Goal: Transaction & Acquisition: Book appointment/travel/reservation

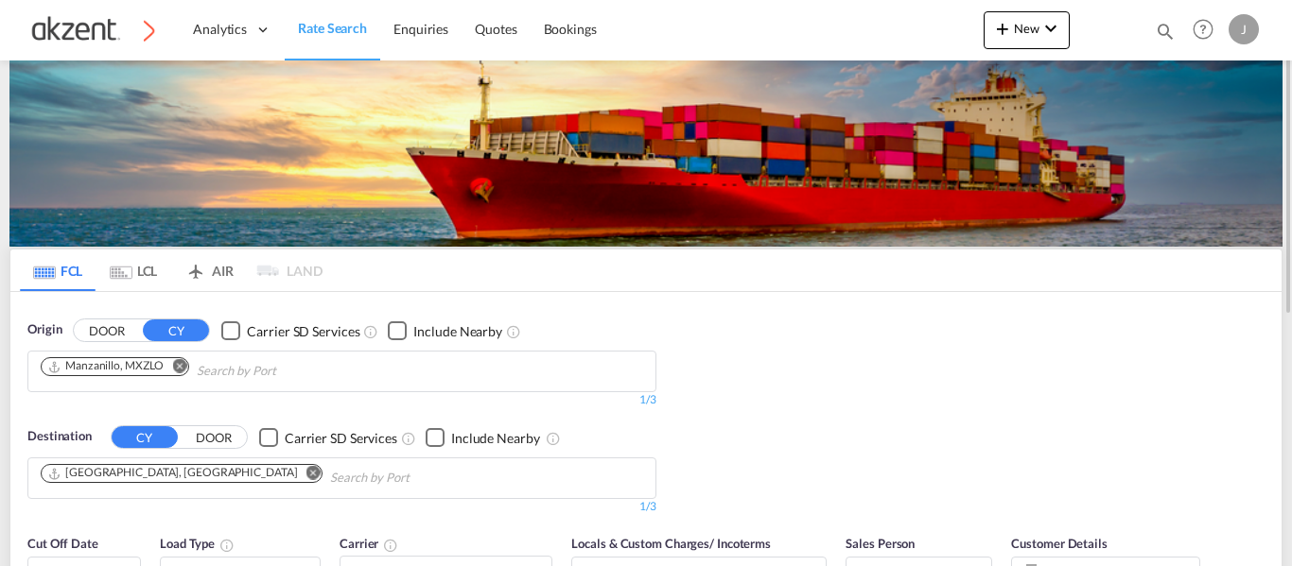
click at [232, 276] on md-tab-item "AIR" at bounding box center [209, 271] width 76 height 42
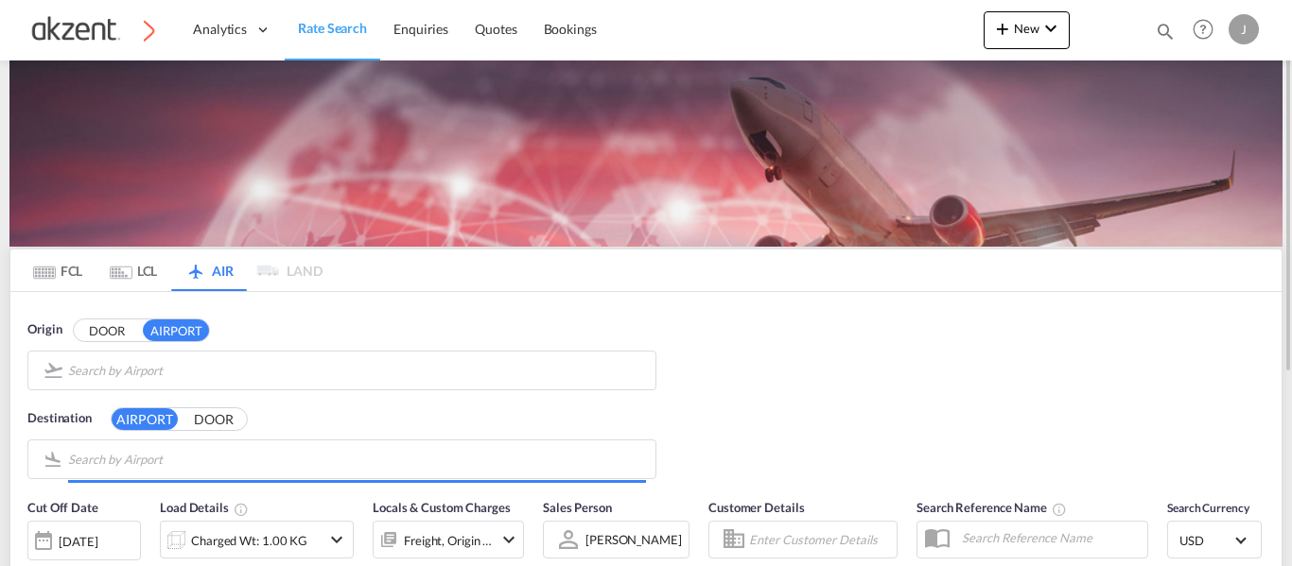
type input "[GEOGRAPHIC_DATA][DATE], [PERSON_NAME], [GEOGRAPHIC_DATA]"
type input "[PERSON_NAME] Intercontinental Houston, [GEOGRAPHIC_DATA], [GEOGRAPHIC_DATA]"
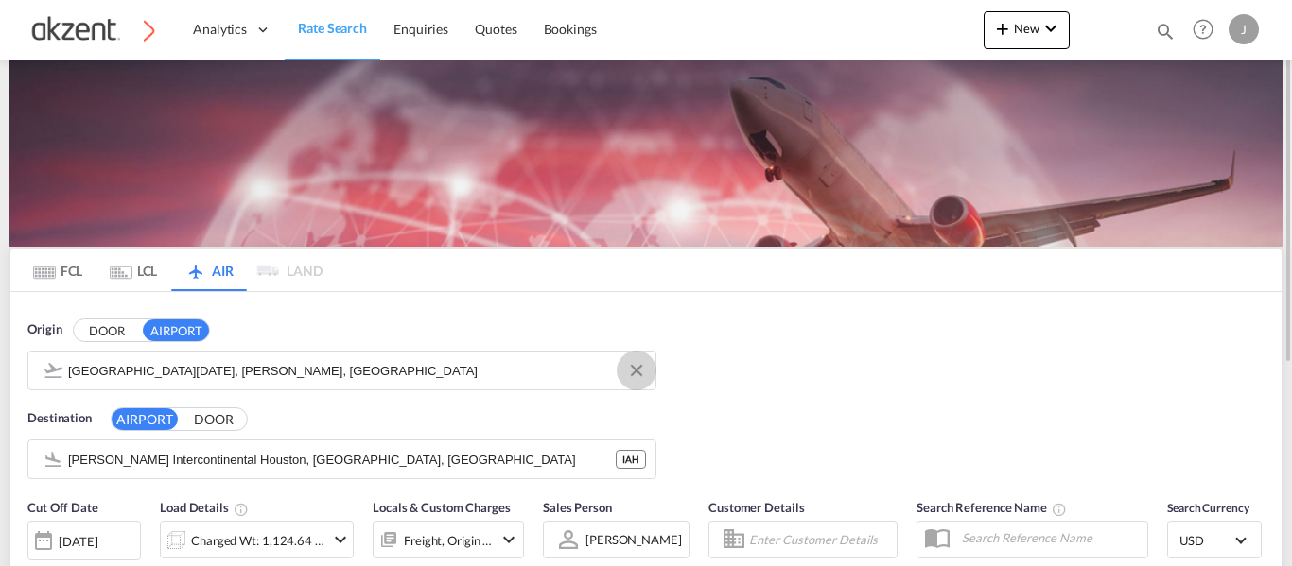
click at [633, 371] on md-icon "Clear Input" at bounding box center [636, 371] width 21 height 21
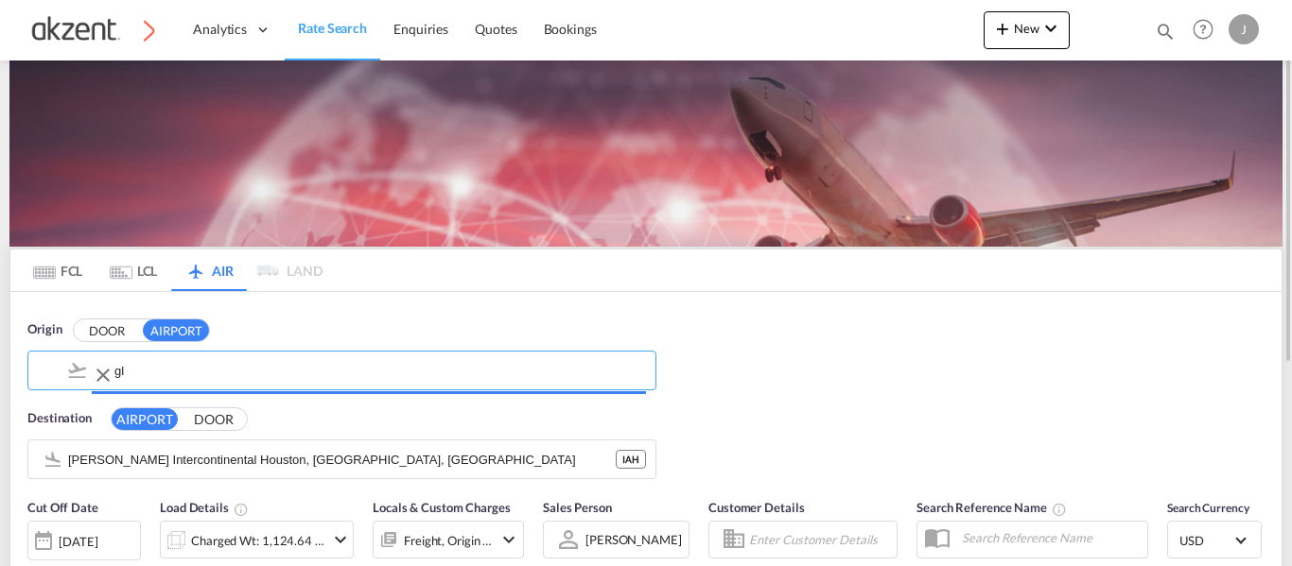
type input "g"
type input "D"
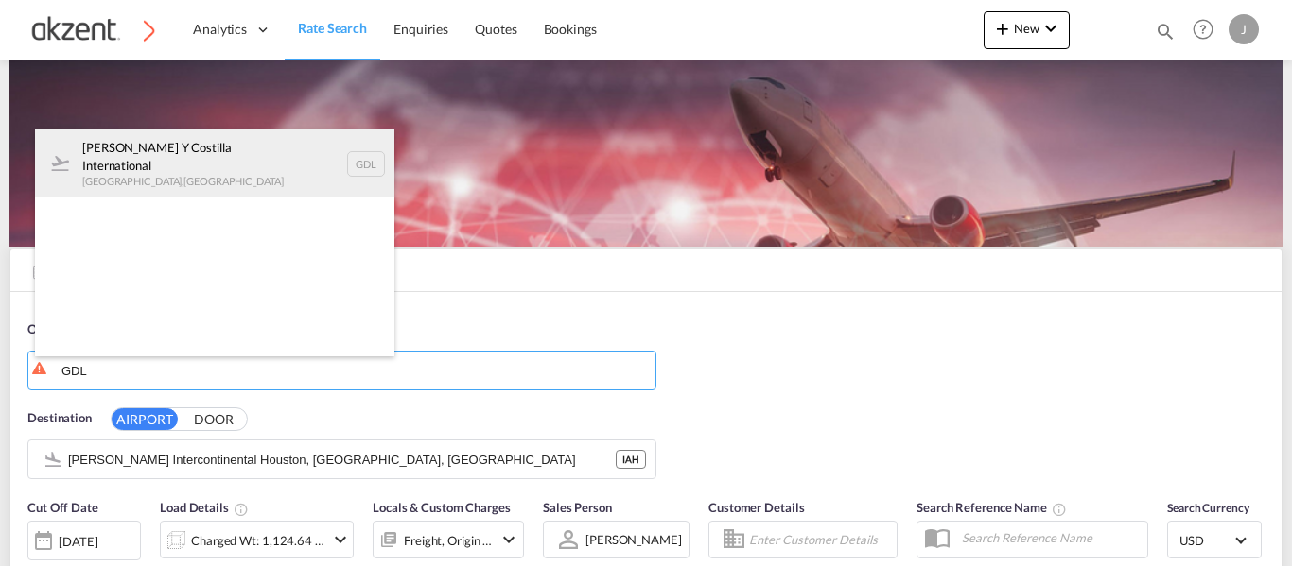
click at [357, 164] on div "[PERSON_NAME] Y Costilla International [GEOGRAPHIC_DATA] , [GEOGRAPHIC_DATA] GDL" at bounding box center [214, 164] width 359 height 68
type input "[PERSON_NAME] Y Costilla International, [GEOGRAPHIC_DATA], [GEOGRAPHIC_DATA]"
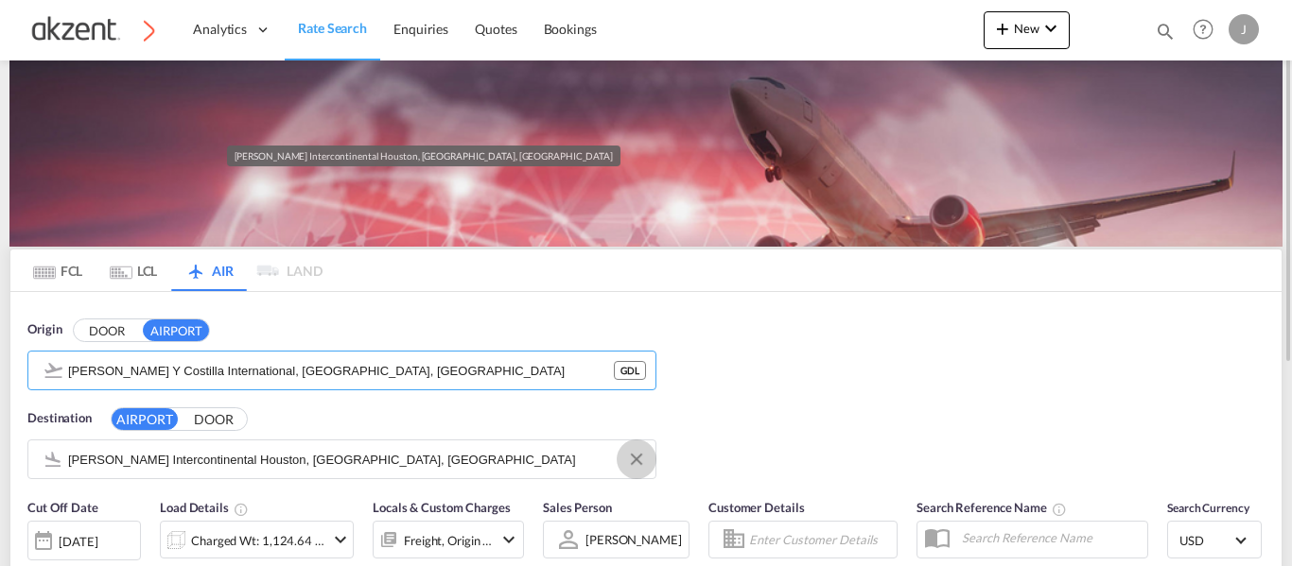
click at [647, 463] on button "Clear Input" at bounding box center [636, 459] width 28 height 28
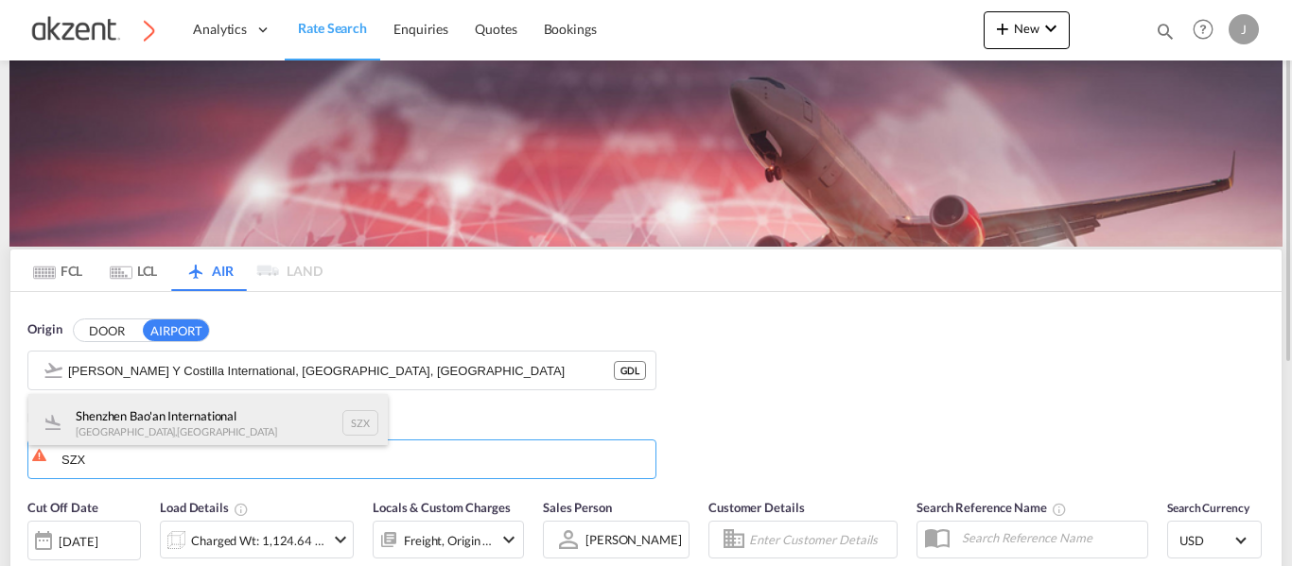
click at [353, 423] on div "Shenzhen Bao'an International [GEOGRAPHIC_DATA] , [GEOGRAPHIC_DATA] SZX" at bounding box center [207, 422] width 359 height 57
type input "Shenzhen Bao'an International, [GEOGRAPHIC_DATA], SZX"
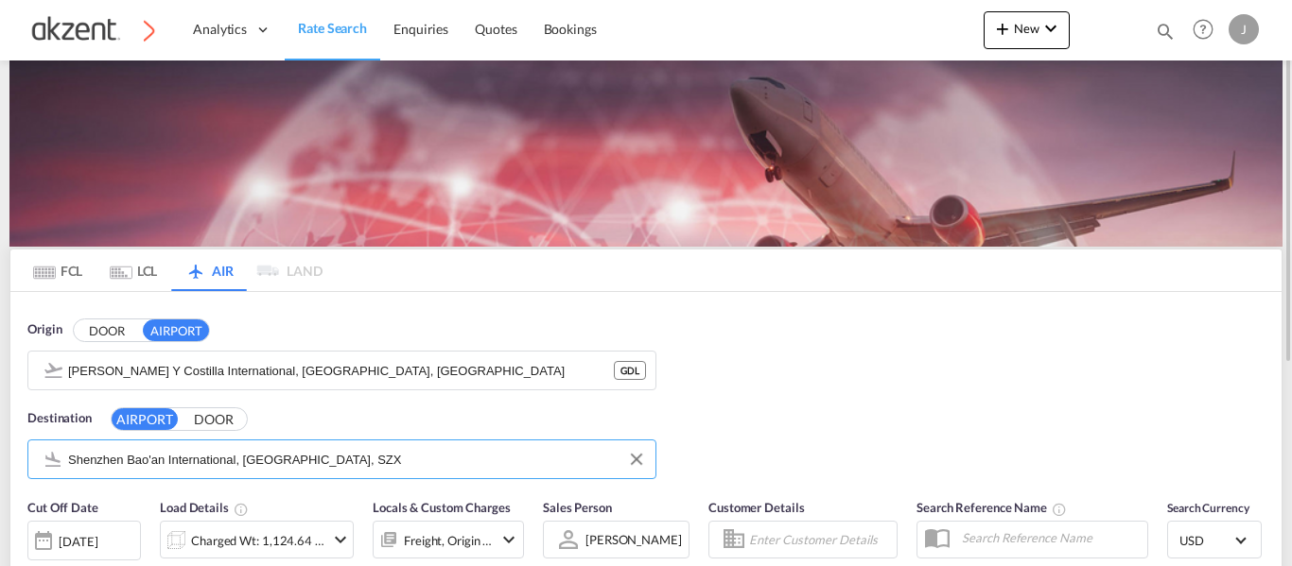
scroll to position [95, 0]
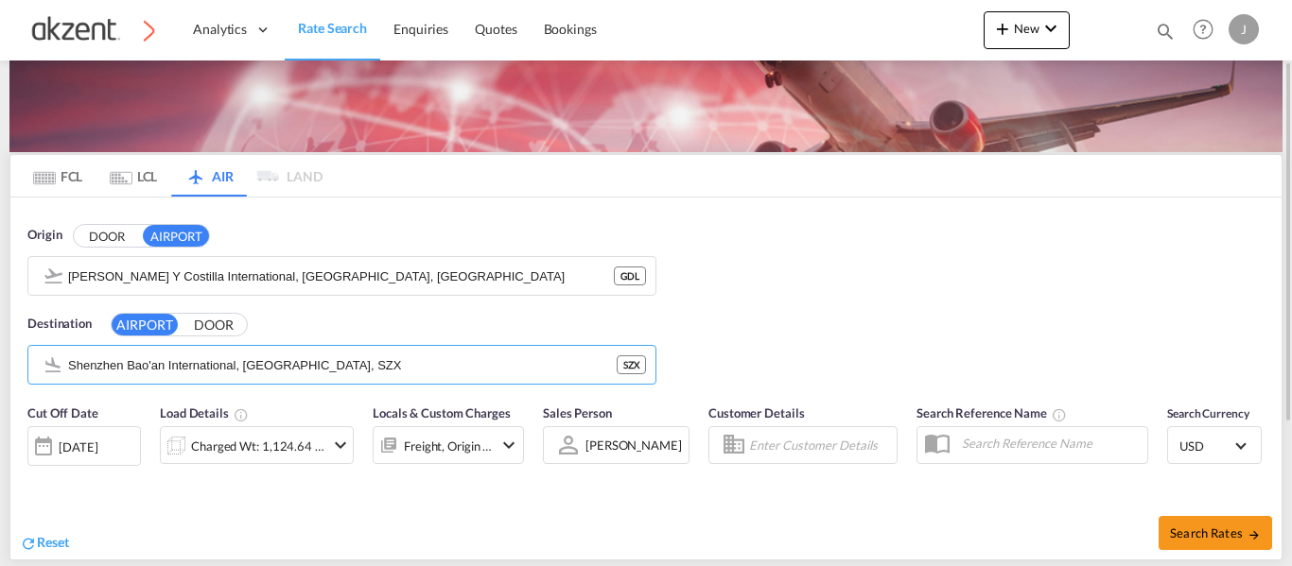
click at [250, 441] on div "Charged Wt: 1,124.64 KG" at bounding box center [257, 446] width 133 height 26
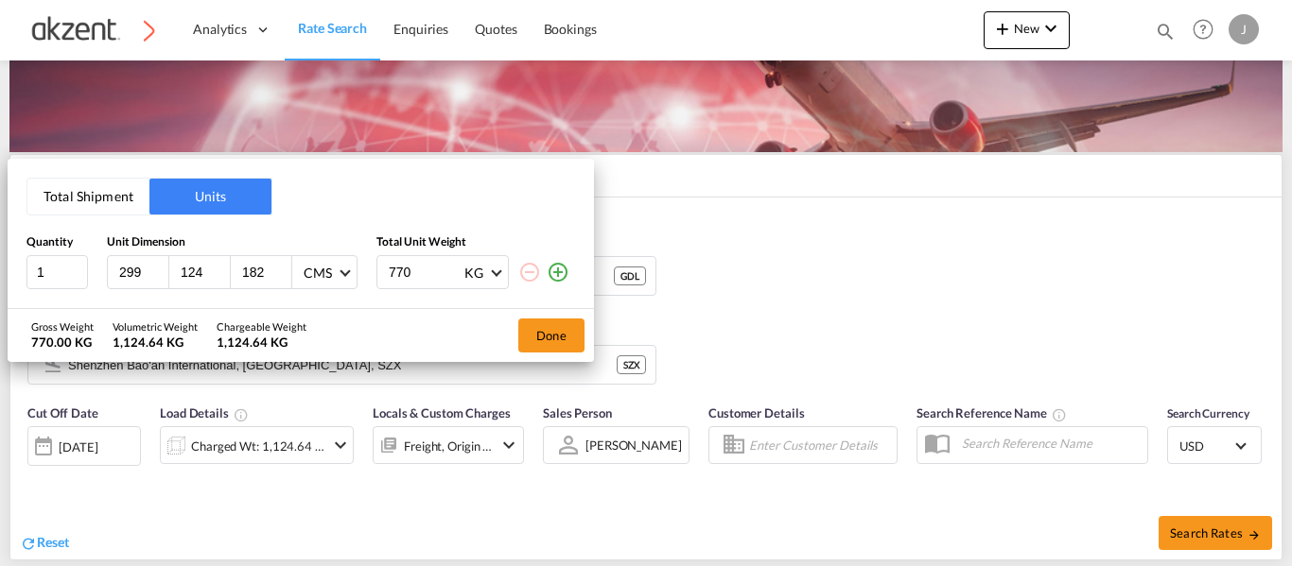
click at [138, 274] on input "299" at bounding box center [142, 272] width 51 height 17
type input "2"
click at [401, 267] on input "770" at bounding box center [425, 272] width 76 height 32
type input "7"
click at [130, 212] on button "Total Shipment" at bounding box center [88, 197] width 122 height 36
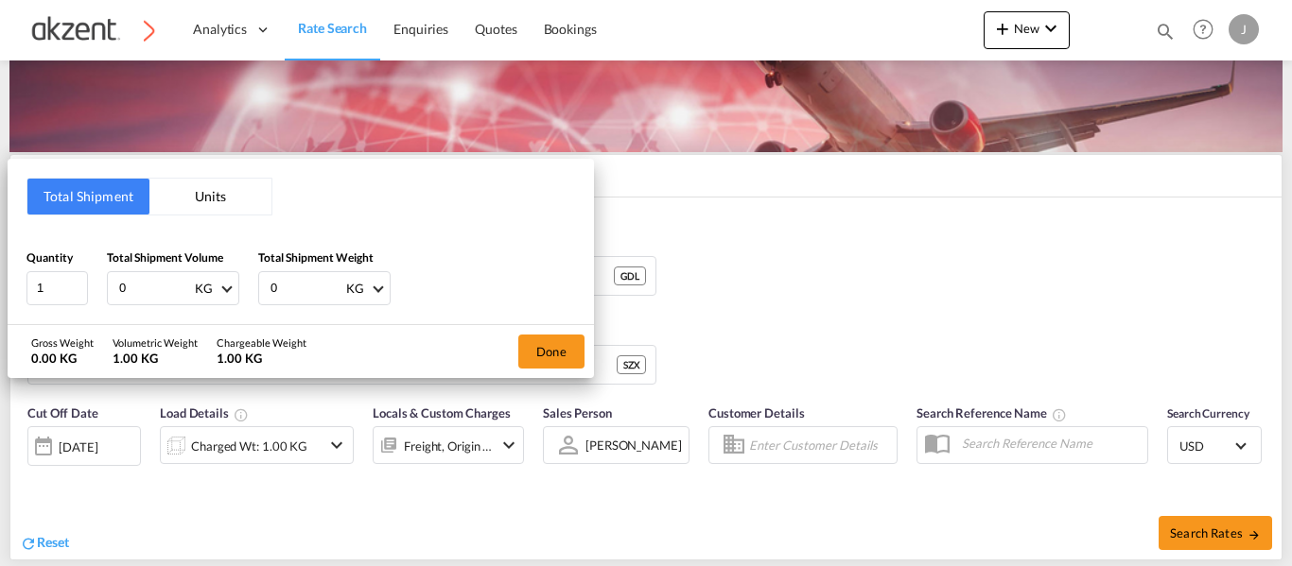
click at [140, 293] on input "0" at bounding box center [155, 288] width 76 height 32
type input "50"
click at [284, 296] on input "0" at bounding box center [307, 288] width 76 height 32
type input "50"
click at [140, 284] on input "50" at bounding box center [155, 288] width 76 height 32
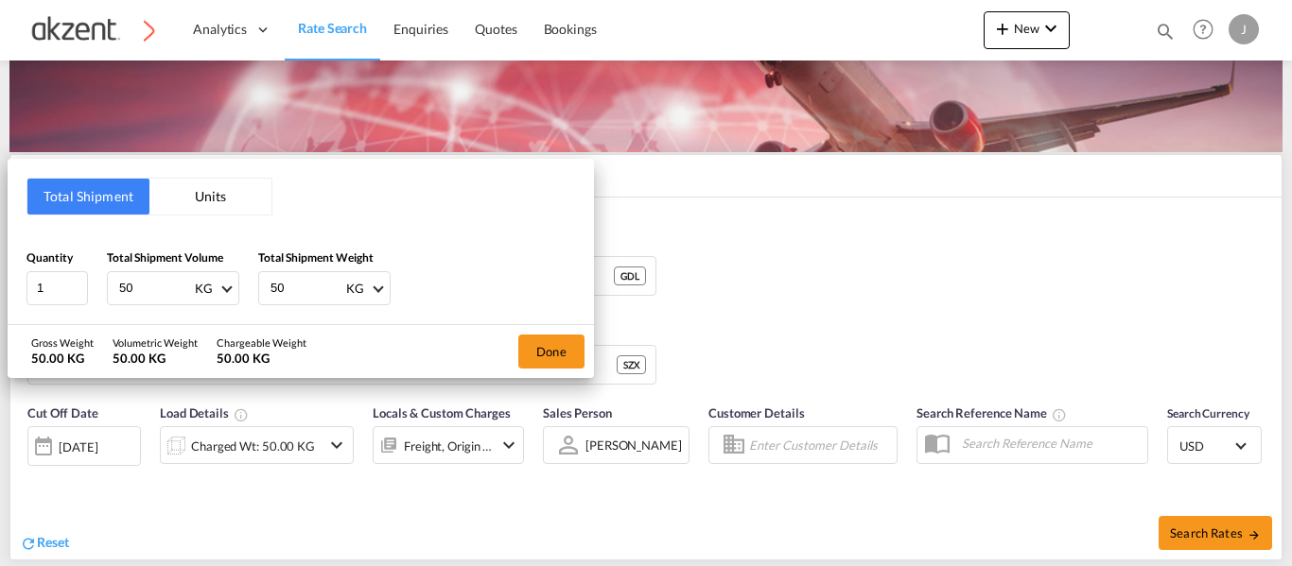
type input "5"
type input "0"
type input "50"
click at [544, 357] on button "Done" at bounding box center [551, 352] width 66 height 34
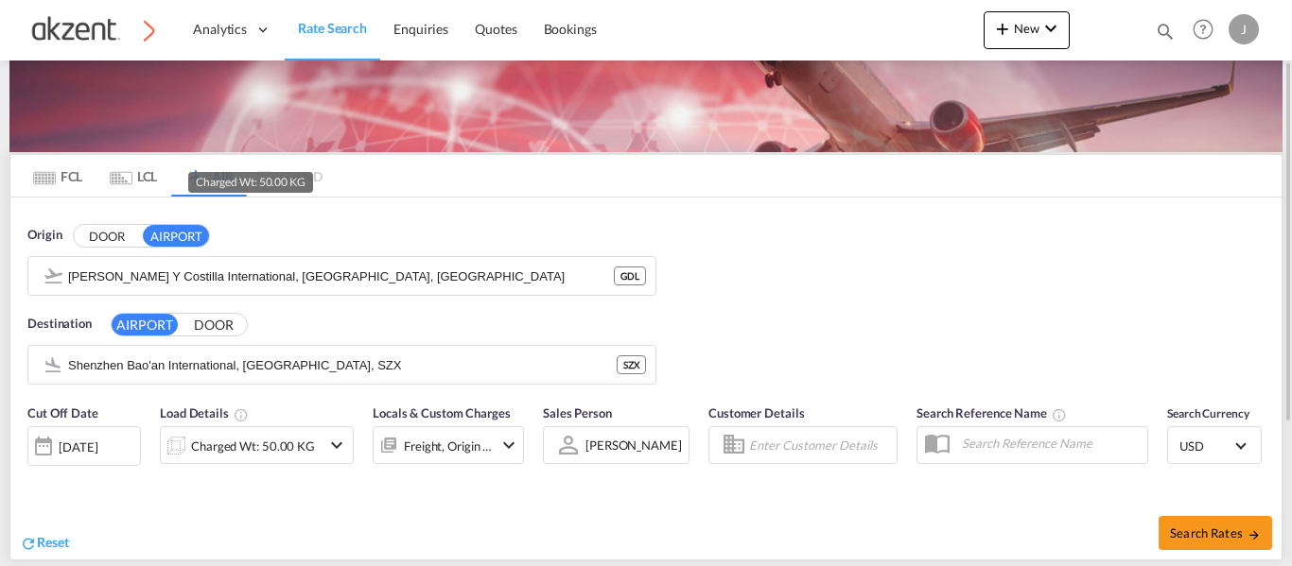
click at [259, 449] on div "Charged Wt: 50.00 KG" at bounding box center [253, 446] width 124 height 26
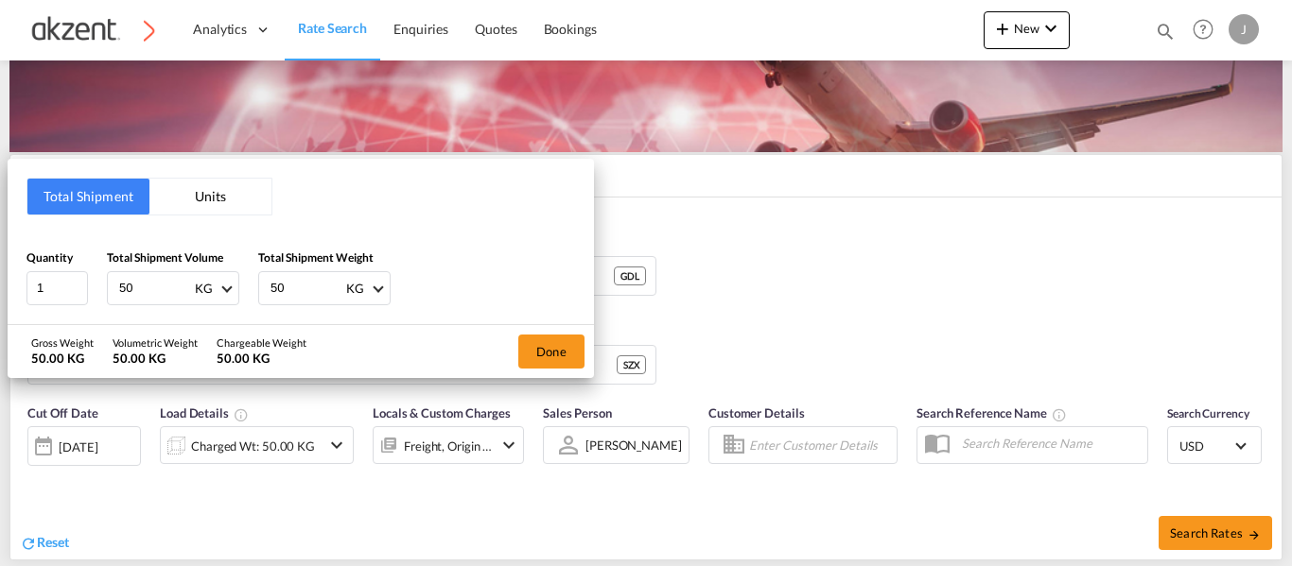
click at [199, 215] on div "Total Shipment Units" at bounding box center [149, 197] width 246 height 38
click at [217, 195] on button "Units" at bounding box center [210, 197] width 122 height 36
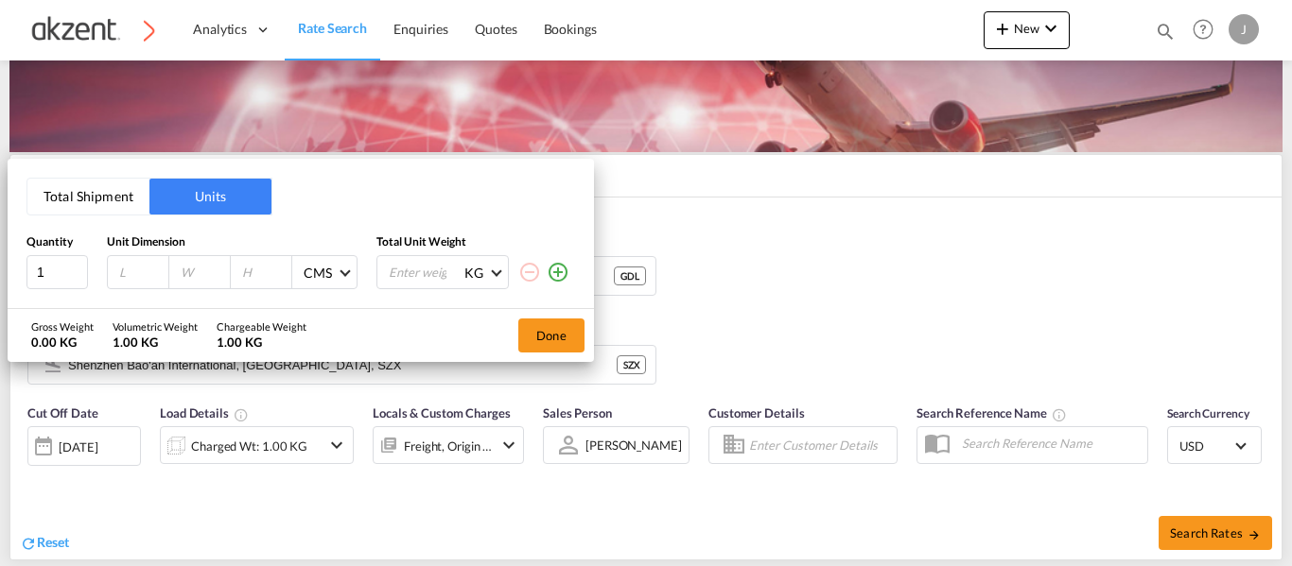
click at [196, 270] on input "number" at bounding box center [204, 272] width 51 height 17
type input "39"
click at [264, 271] on input "number" at bounding box center [265, 272] width 51 height 17
type input "34.5"
click at [407, 271] on input "number" at bounding box center [425, 272] width 76 height 32
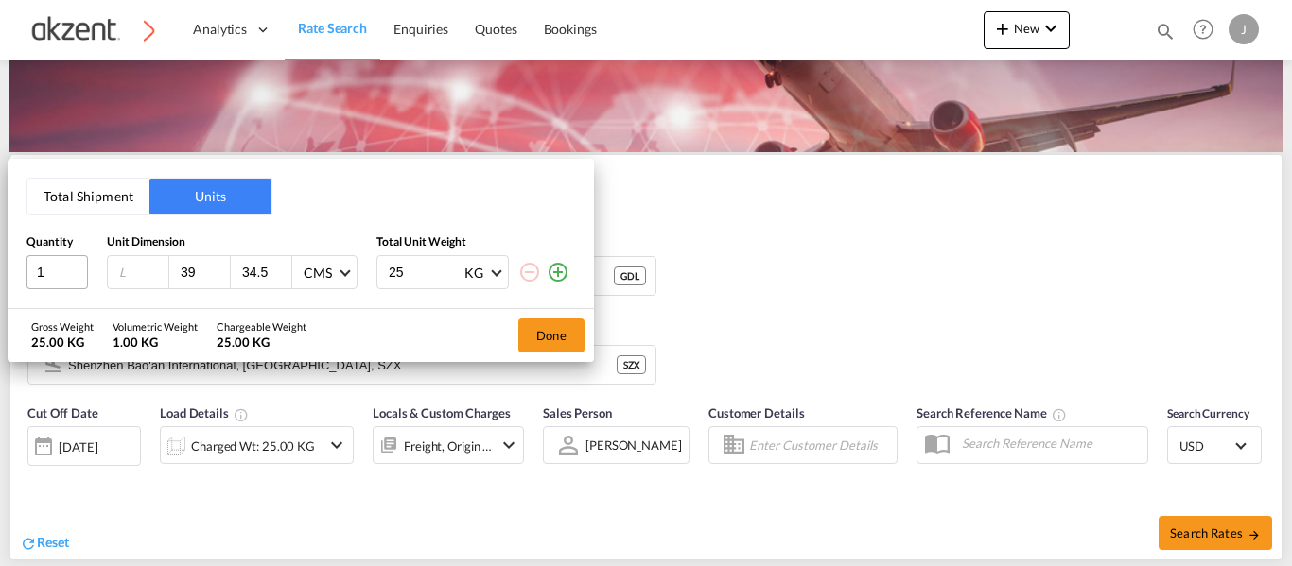
type input "25"
click at [56, 272] on input "1" at bounding box center [56, 272] width 61 height 34
type input "2"
click at [136, 269] on input "number" at bounding box center [142, 272] width 51 height 17
type input "34.5"
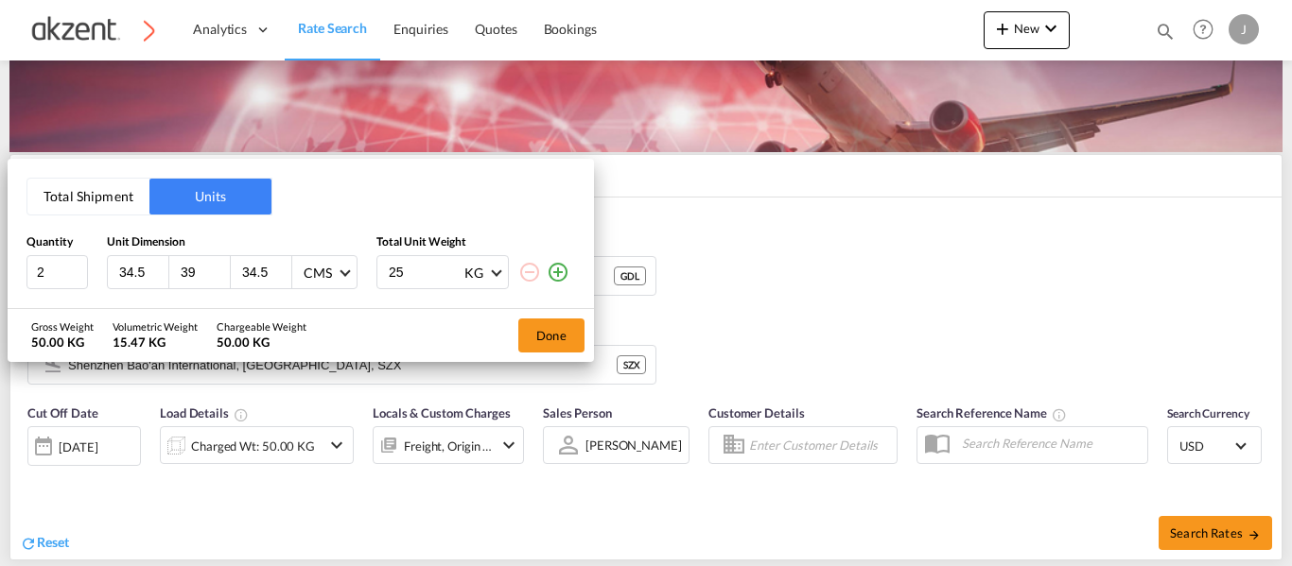
click at [266, 276] on input "34.5" at bounding box center [265, 272] width 51 height 17
type input "3"
type input "39"
click at [200, 272] on input "39" at bounding box center [204, 272] width 51 height 17
type input "3"
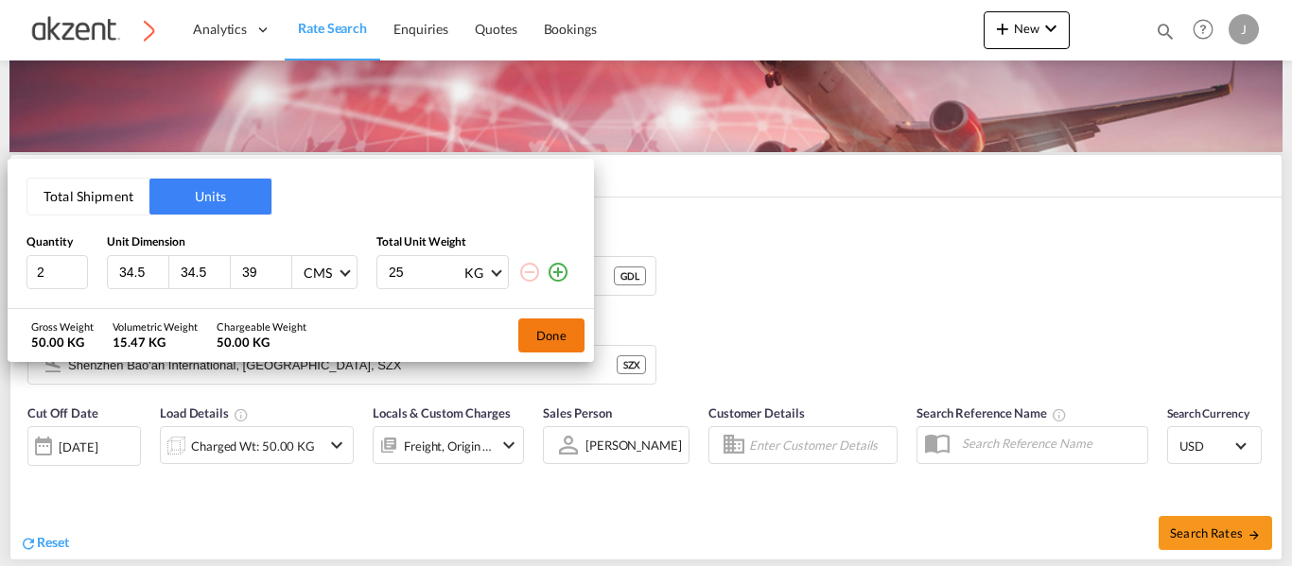
type input "34.5"
click at [535, 337] on button "Done" at bounding box center [551, 336] width 66 height 34
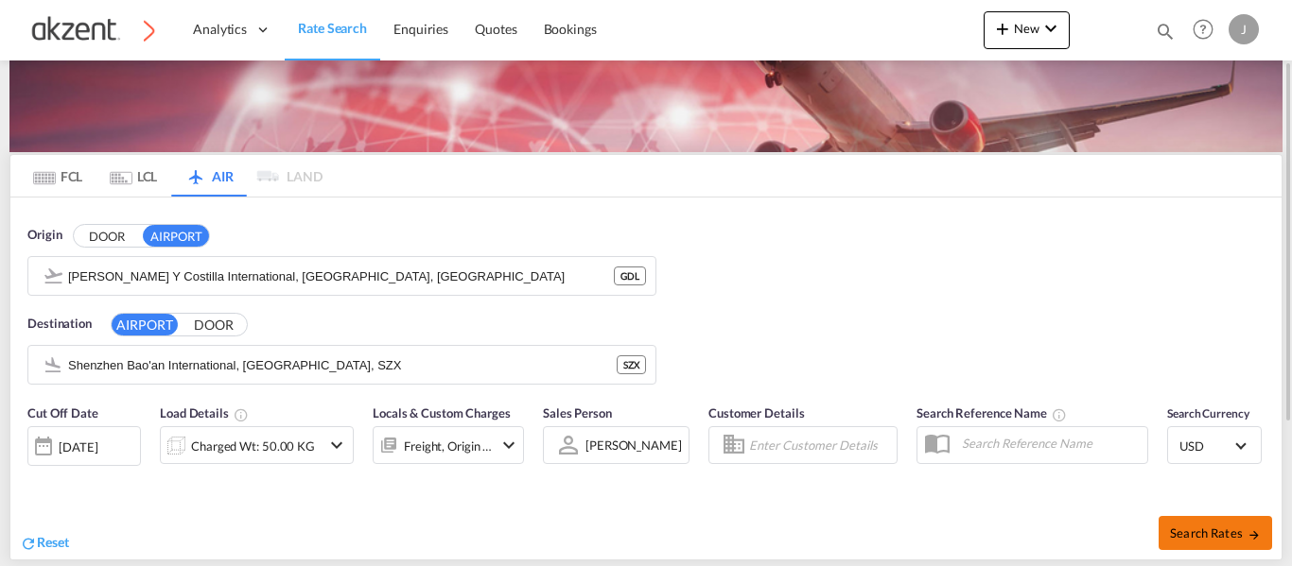
click at [1205, 526] on span "Search Rates" at bounding box center [1215, 533] width 91 height 15
type input "GDL to SZX / [DATE]"
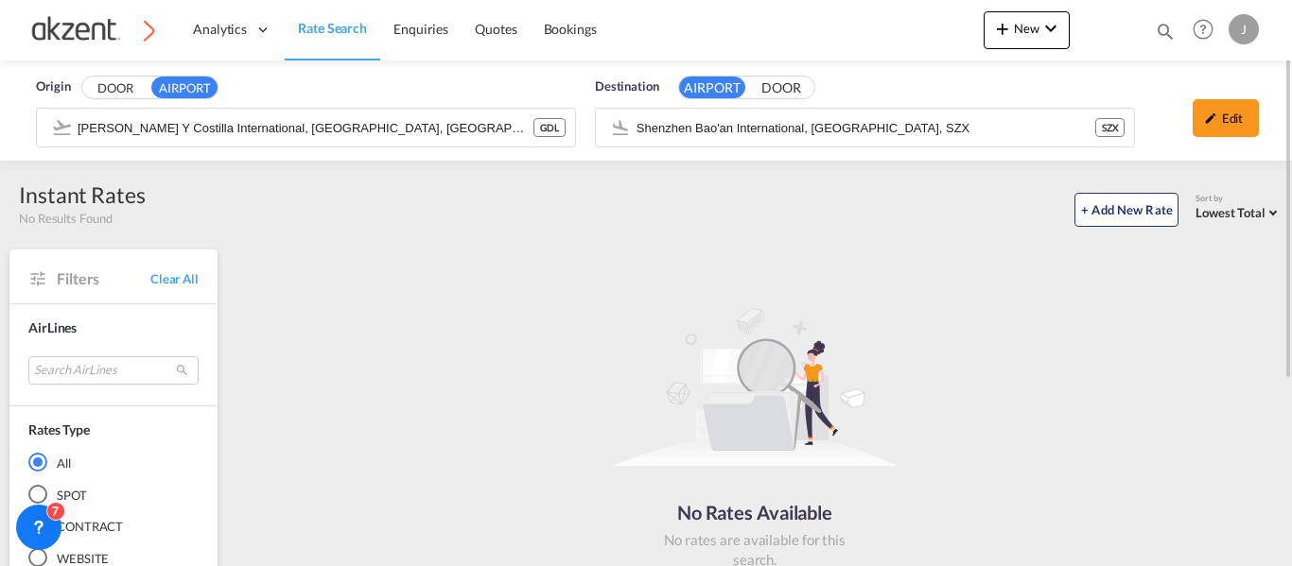
scroll to position [280, 0]
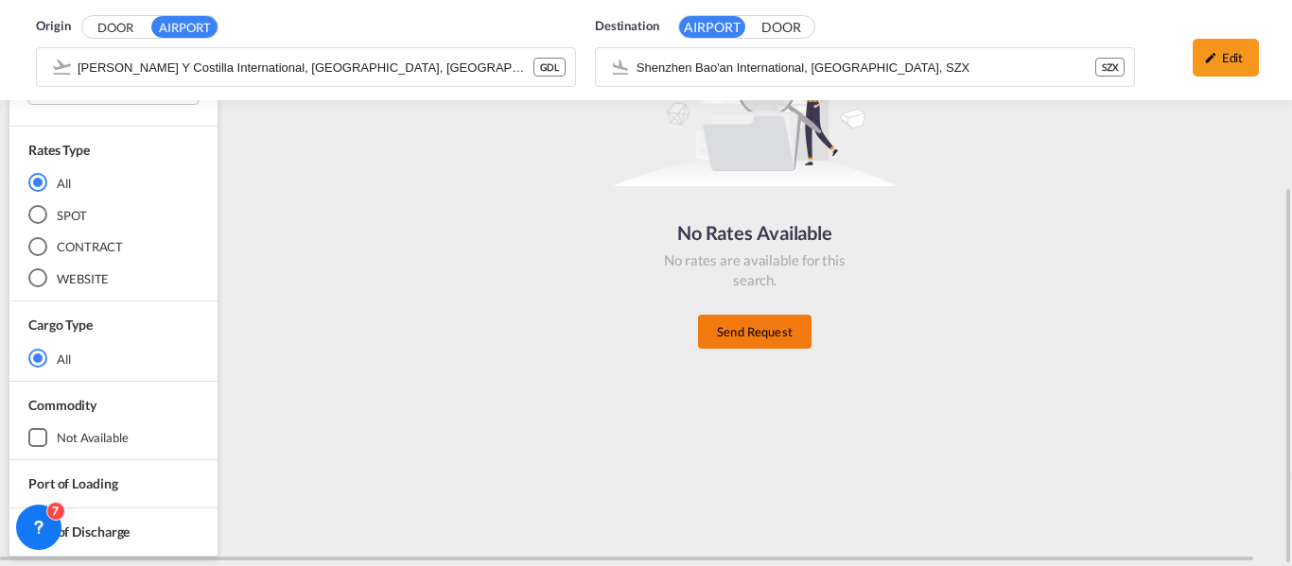
click at [765, 334] on button "Send Request" at bounding box center [754, 332] width 113 height 34
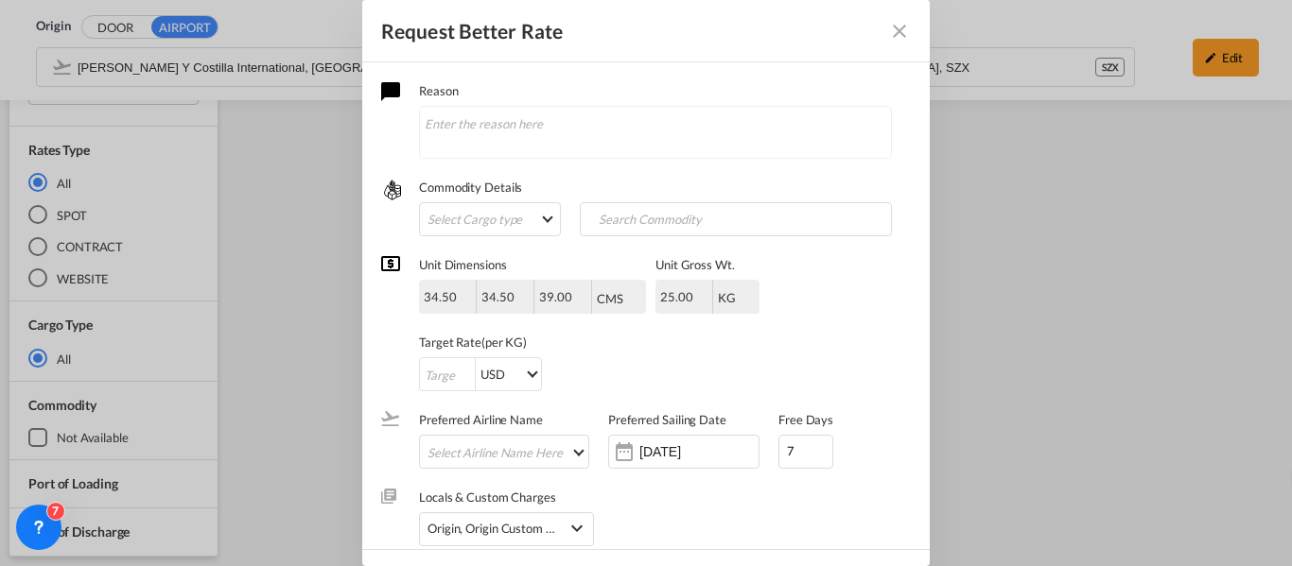
scroll to position [55, 0]
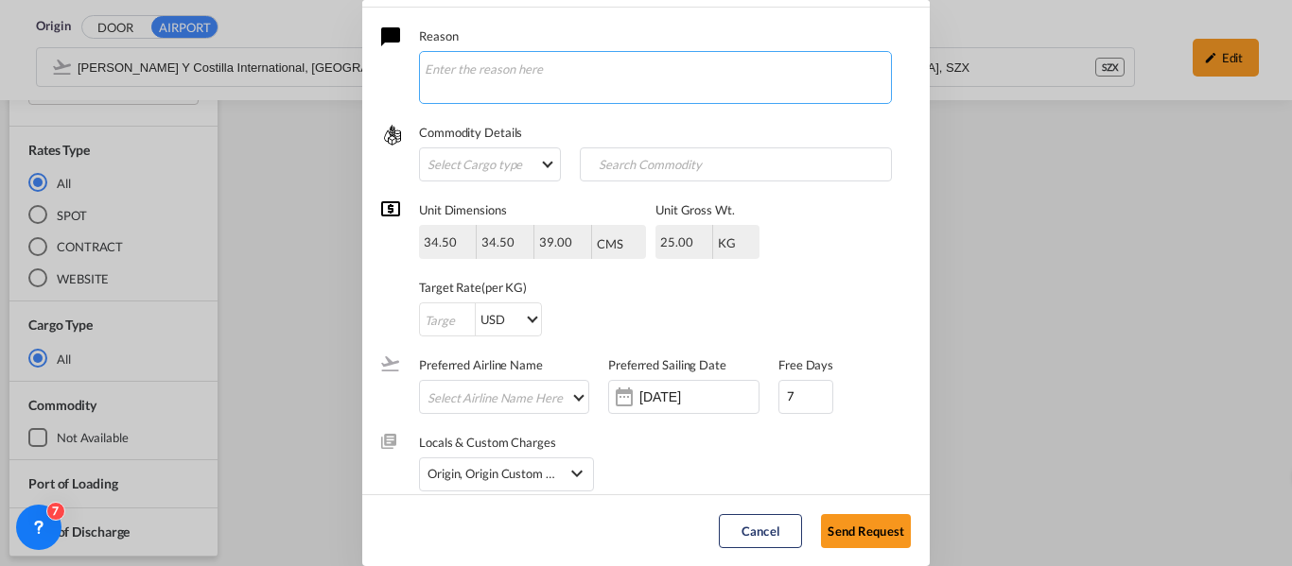
click at [578, 84] on textarea "Request Better Rate ..." at bounding box center [655, 77] width 473 height 53
type textarea "h"
paste textarea "EXW P/U: No.8900 Int: 2C. Col. [GEOGRAPHIC_DATA], [GEOGRAPHIC_DATA], CP. 45609.…"
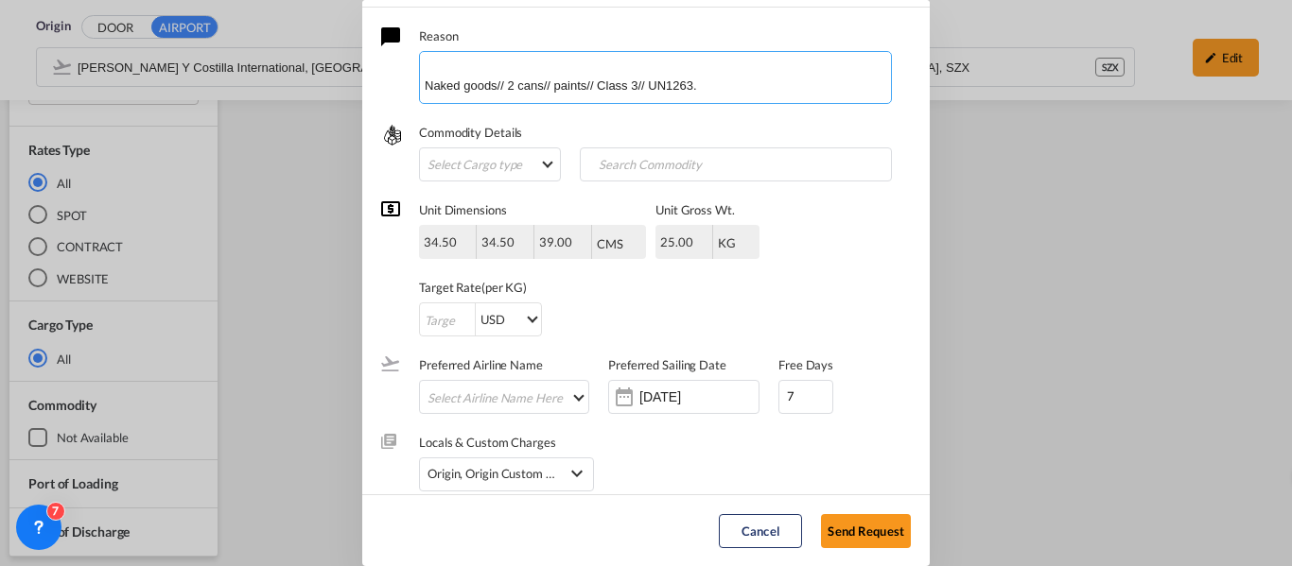
click at [503, 71] on textarea "Hola chicas, me ayudan con esta consulta EXW. Requerire maniobras y aduana. EXW…" at bounding box center [655, 77] width 473 height 53
click at [512, 72] on textarea "Hola chicas, me ayudan con esta consulta EXW. Requerire maniobras y aduana. EXW…" at bounding box center [655, 77] width 473 height 53
click at [525, 75] on textarea "Hola chicas, me ayudan con esta consulta EXW. Requerire maniobras y aduana. EXW…" at bounding box center [655, 77] width 473 height 53
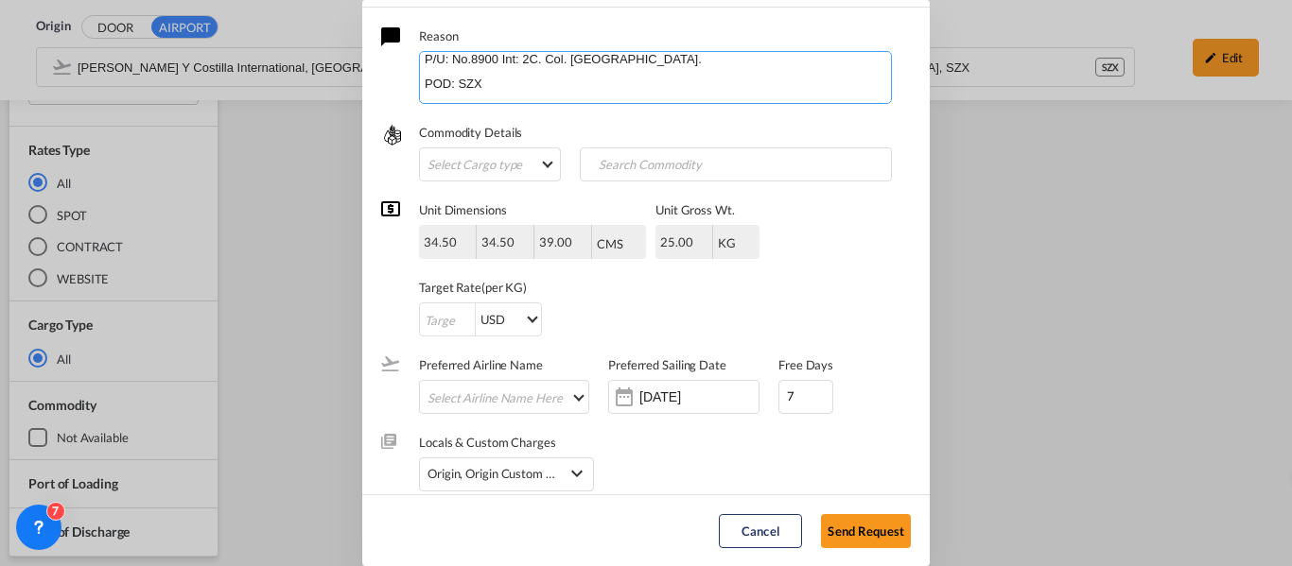
scroll to position [0, 0]
drag, startPoint x: 644, startPoint y: 54, endPoint x: 525, endPoint y: 55, distance: 119.2
click at [525, 55] on textarea "Hola chicas, me ayudan con esta consulta EXW. Requerire maniobras y aduana. EXW…" at bounding box center [655, 77] width 473 height 53
click at [648, 74] on textarea "Hola chicas, me ayudan con esta consulta EXW. Requerire maniobras y aduana. EXW…" at bounding box center [655, 77] width 473 height 53
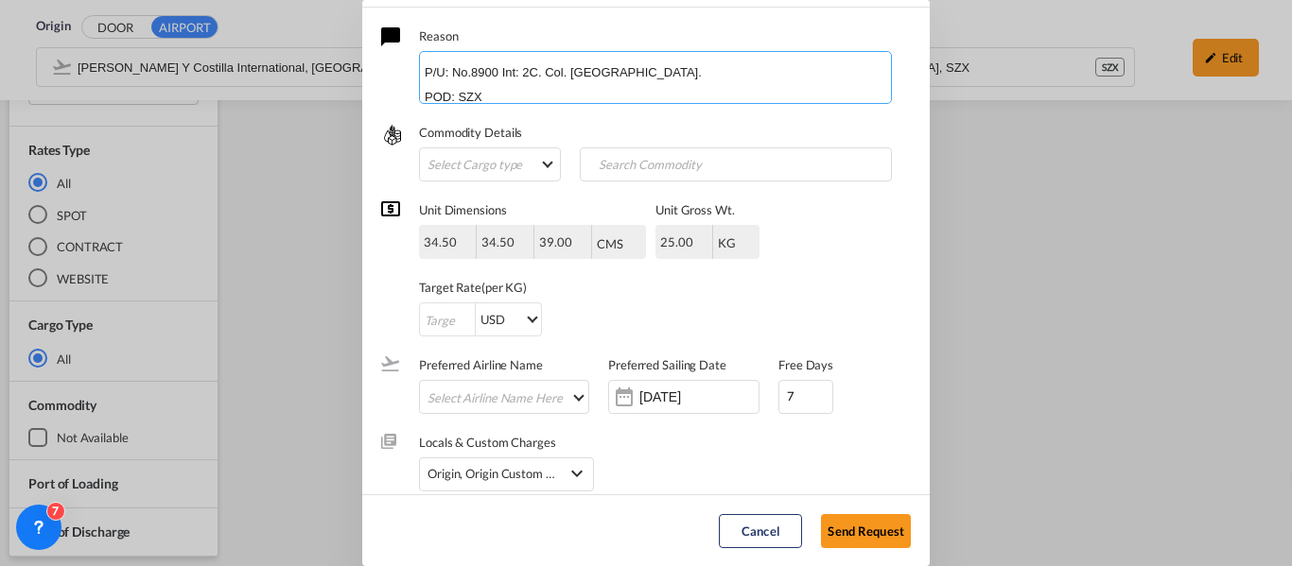
drag, startPoint x: 648, startPoint y: 74, endPoint x: 633, endPoint y: 74, distance: 15.1
click at [633, 74] on textarea "Hola chicas, me ayudan con esta consulta EXW. Requerire maniobras y aduana. EXW…" at bounding box center [655, 77] width 473 height 53
type textarea "Hola chicas, me ayudan con esta consulta EXW. Requerire maniobras y aduana. EXW…"
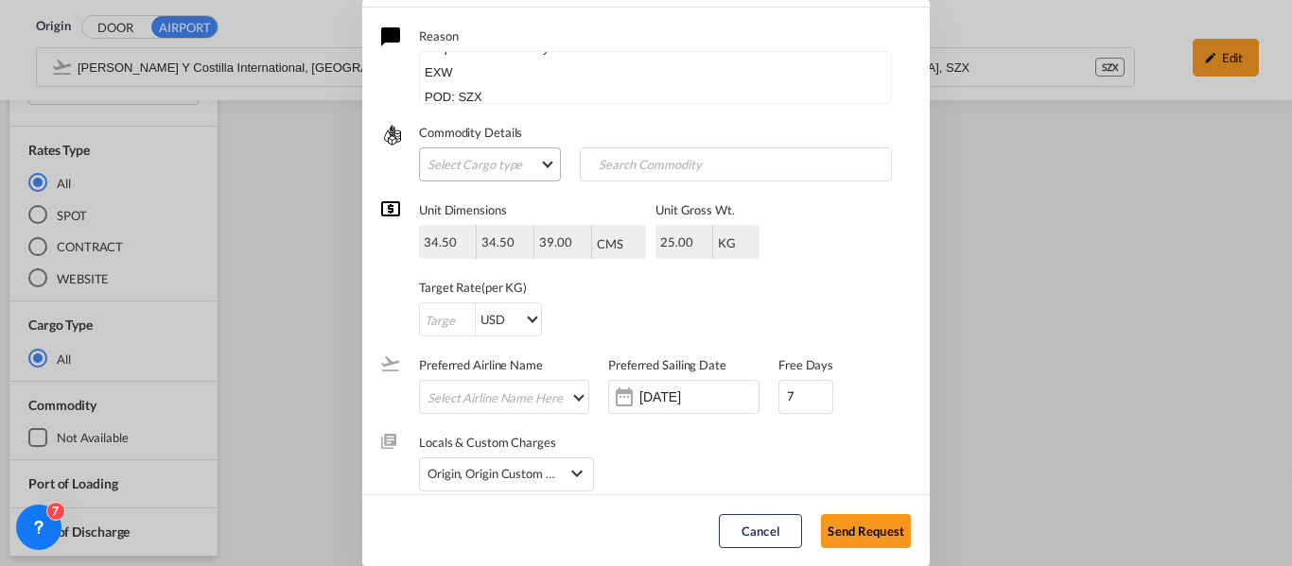
click at [533, 168] on md-select "Select Cargo type FAK GCR GDSM General Cargo Hazardous Cargo Ambient Foodstuff …" at bounding box center [490, 165] width 142 height 34
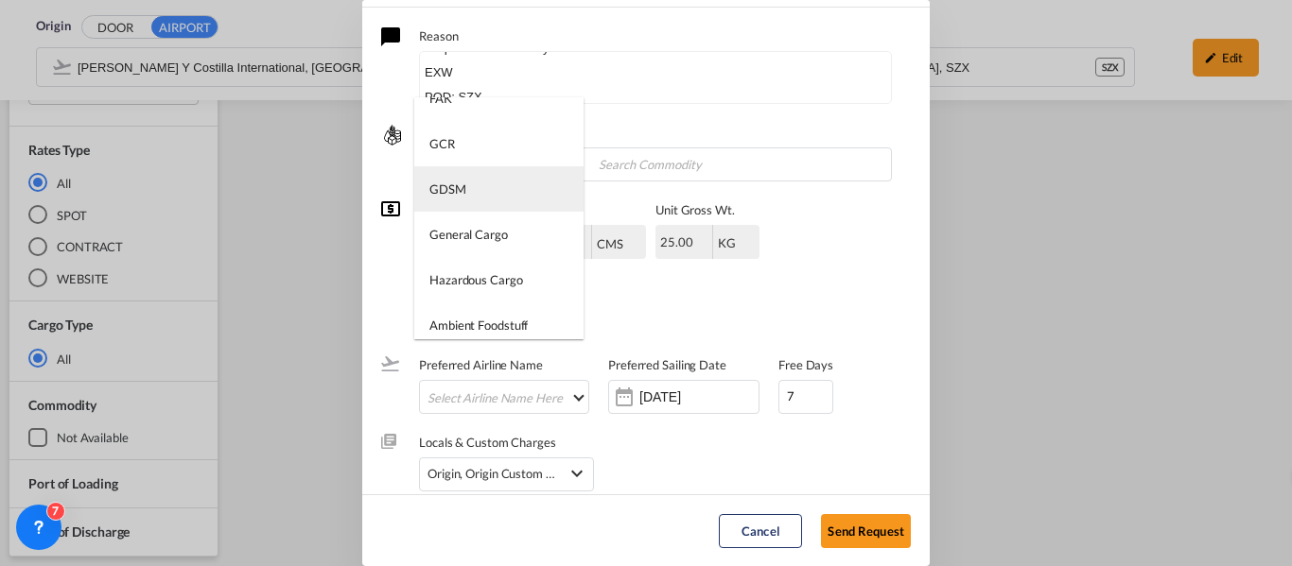
scroll to position [95, 0]
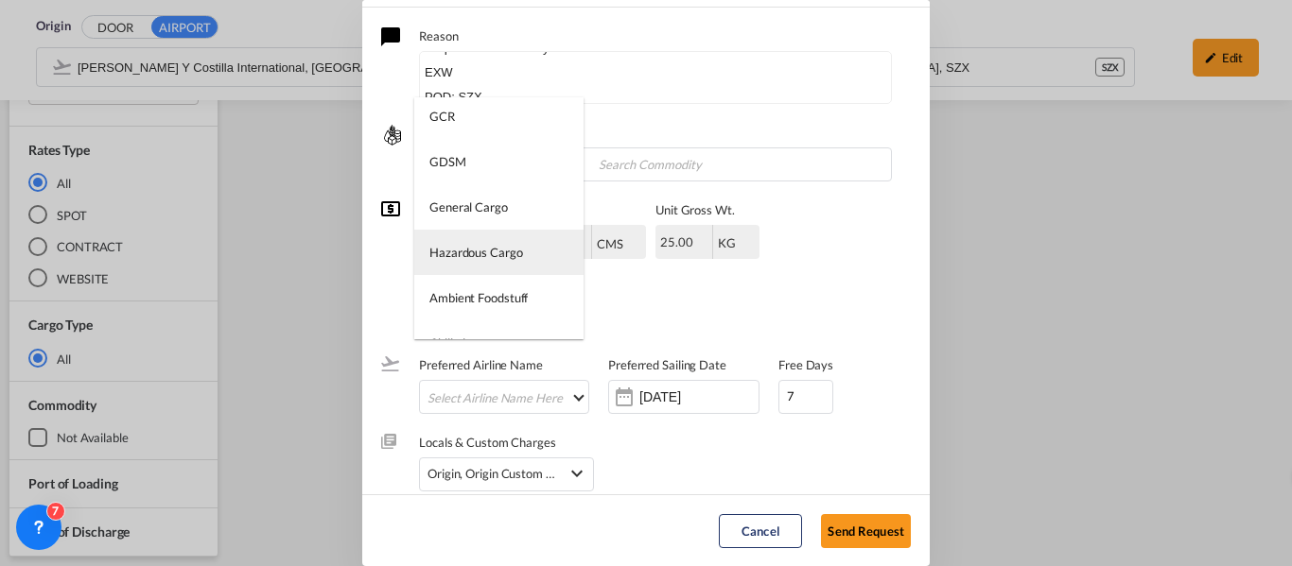
click at [484, 255] on div "Hazardous Cargo" at bounding box center [476, 252] width 94 height 17
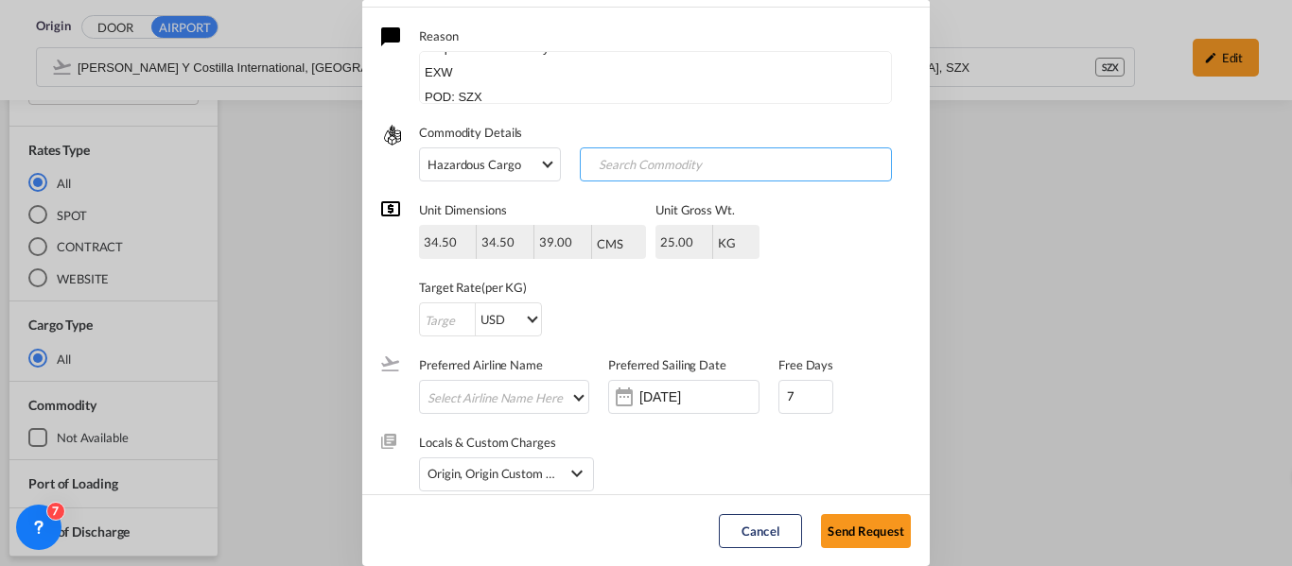
click at [664, 175] on input "Search Commodity" at bounding box center [677, 165] width 187 height 30
click at [811, 211] on div "Unit Dimensions 34.50 34.50 39.00 CMS CMS Inches CMS Inches Unit Gross Wt. 25.0…" at bounding box center [646, 259] width 530 height 155
click at [526, 166] on md-select-value "Hazardous Cargo" at bounding box center [491, 164] width 129 height 32
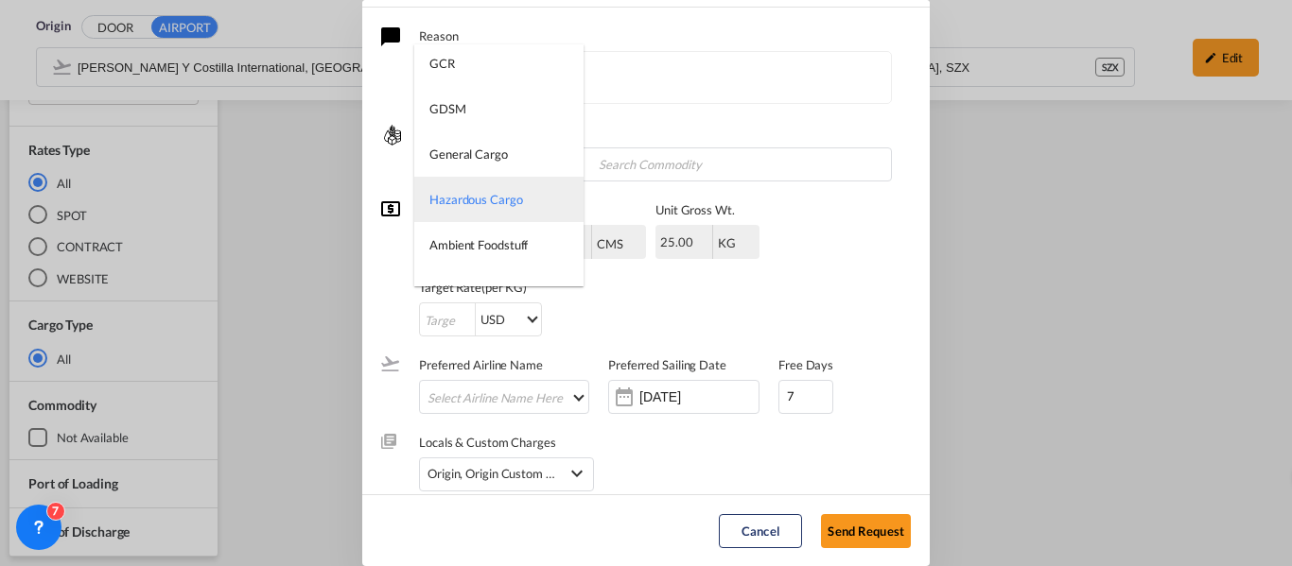
click at [511, 203] on div "Hazardous Cargo" at bounding box center [476, 199] width 94 height 17
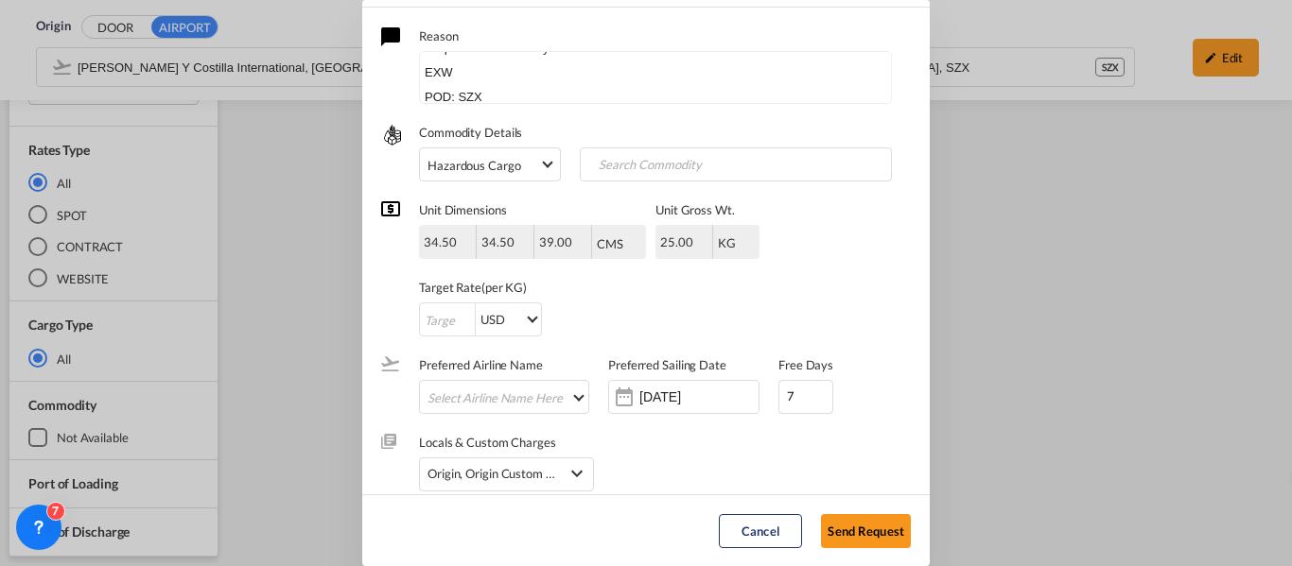
click at [810, 225] on div "Unit Dimensions 34.50 34.50 39.00 CMS CMS Inches CMS Inches Unit Gross Wt. 25.0…" at bounding box center [646, 259] width 530 height 155
click at [421, 322] on input "Request Better Rate ..." at bounding box center [447, 321] width 55 height 34
type input "1"
click at [663, 304] on div "1 USD AED AFN ALL AMD ANG AOA ARS AUD AWG AZN BAM BBD BDT BGN BHD BIF BMD BND […" at bounding box center [589, 320] width 340 height 34
click at [567, 100] on div "Request Better Rate ..." at bounding box center [655, 103] width 473 height 9
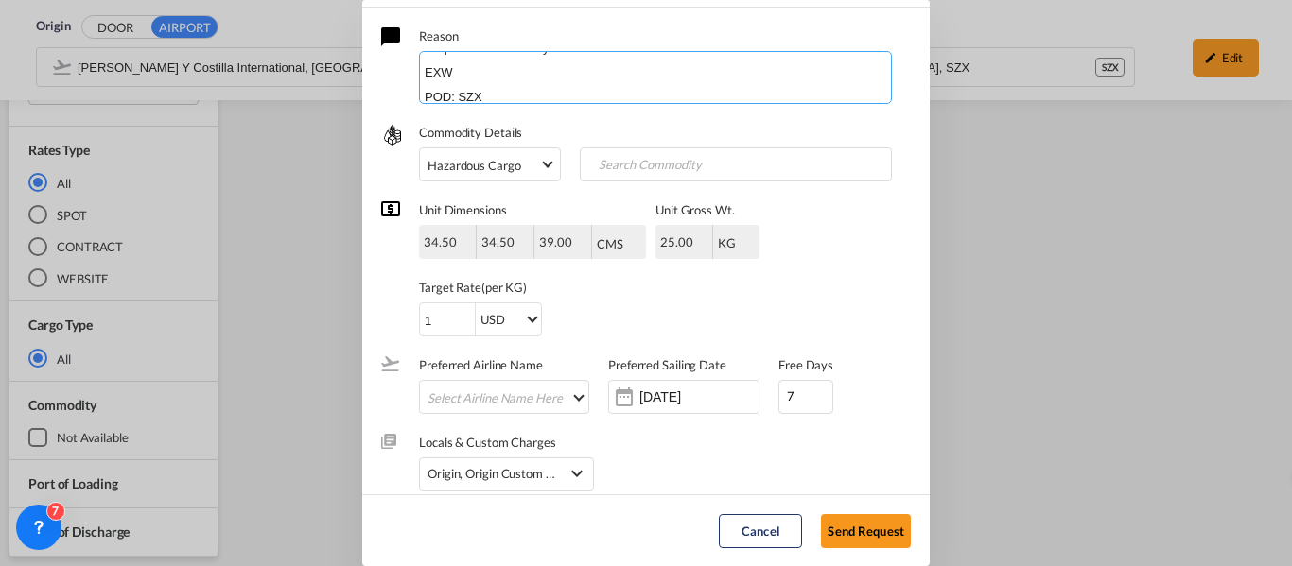
click at [560, 87] on textarea "Hola chicas, me ayudan con esta consulta EXW. Requerire maniobras y aduana. EXW…" at bounding box center [655, 77] width 473 height 53
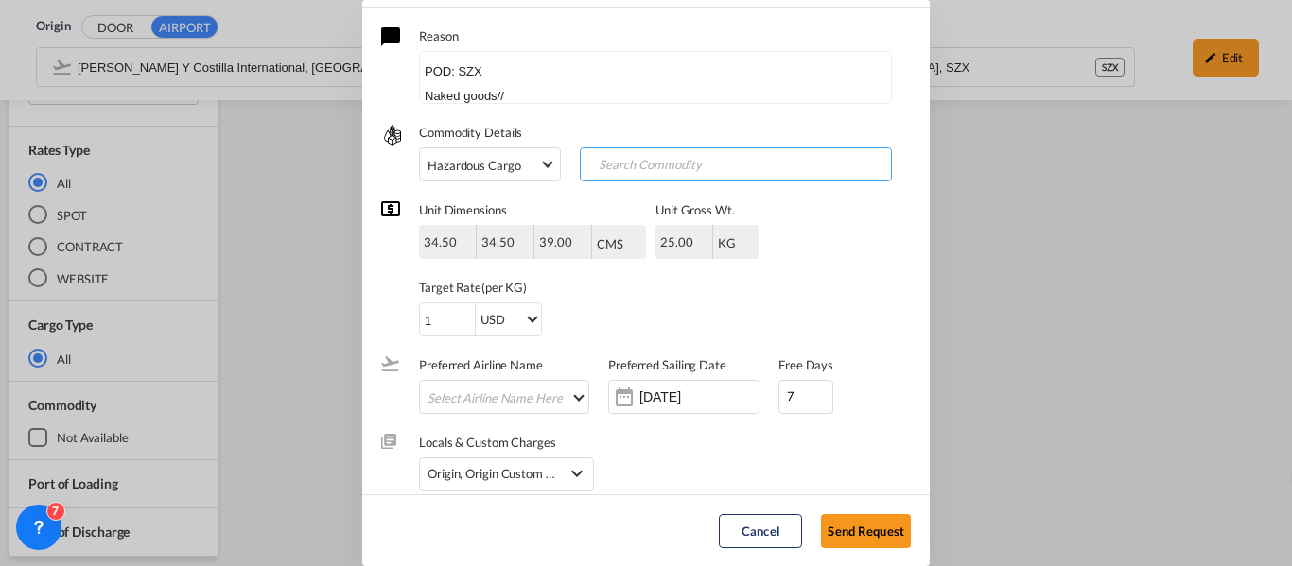
click at [597, 155] on input "Chips input." at bounding box center [677, 165] width 187 height 30
type input "naked goods"
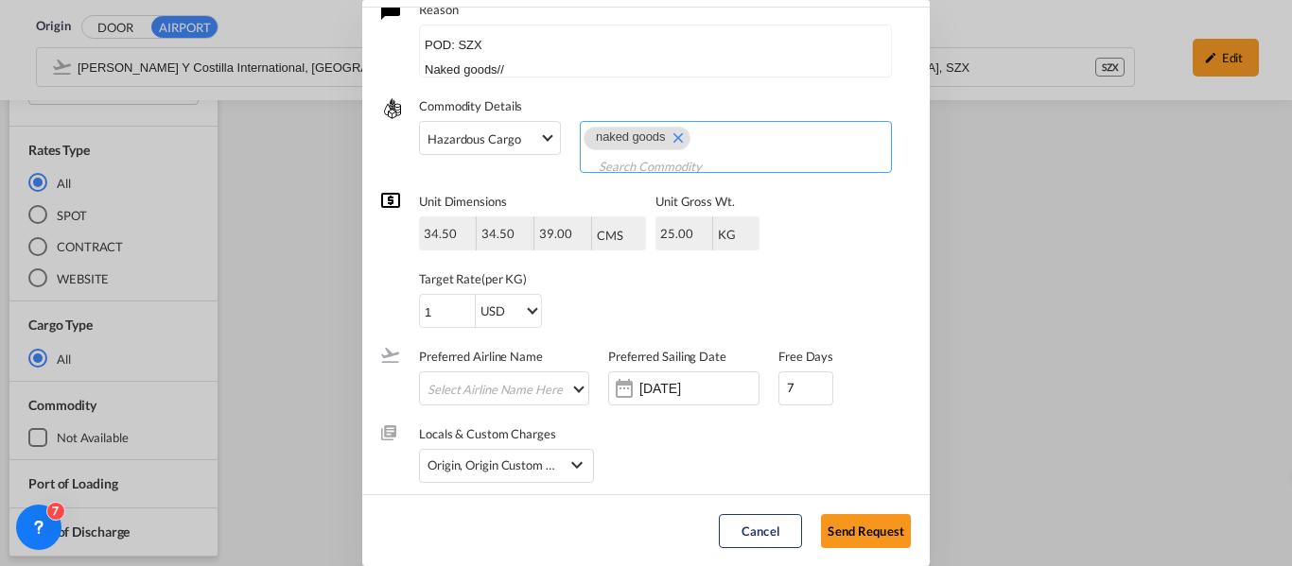
scroll to position [34, 0]
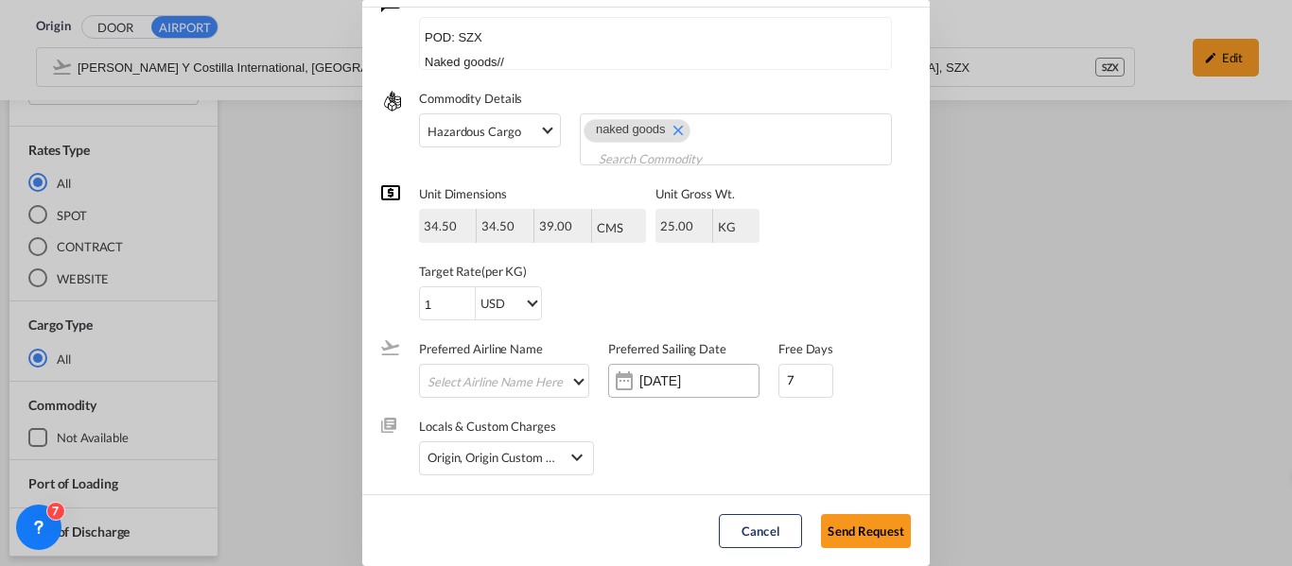
click at [665, 386] on input "[DATE]" at bounding box center [698, 381] width 119 height 15
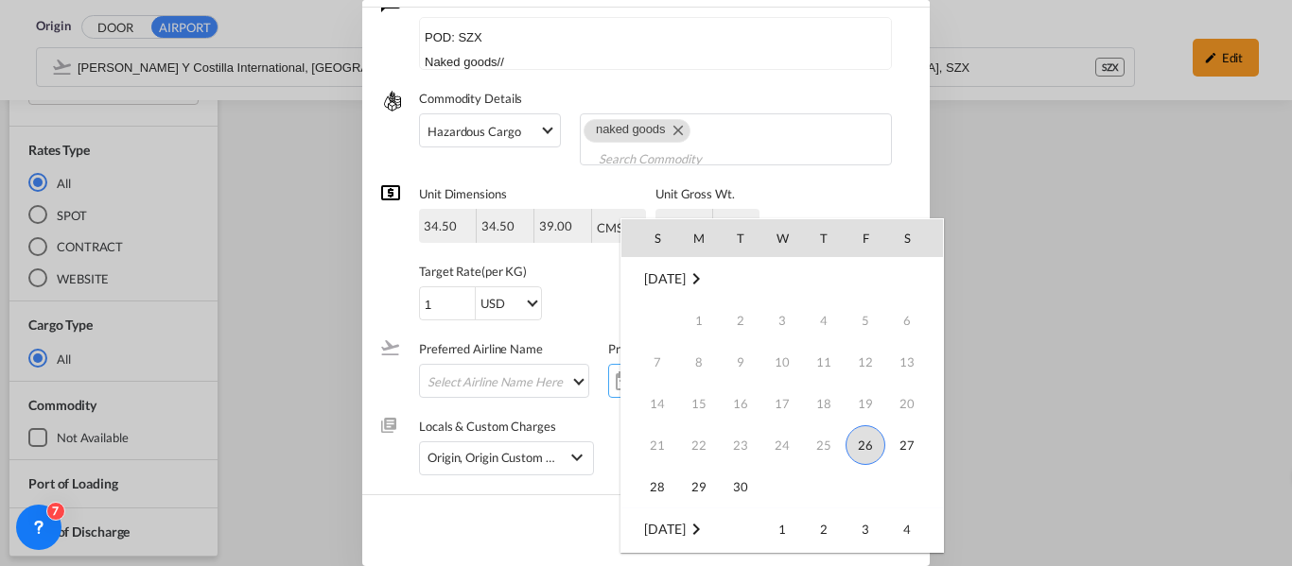
click at [871, 451] on span "26" at bounding box center [865, 446] width 40 height 40
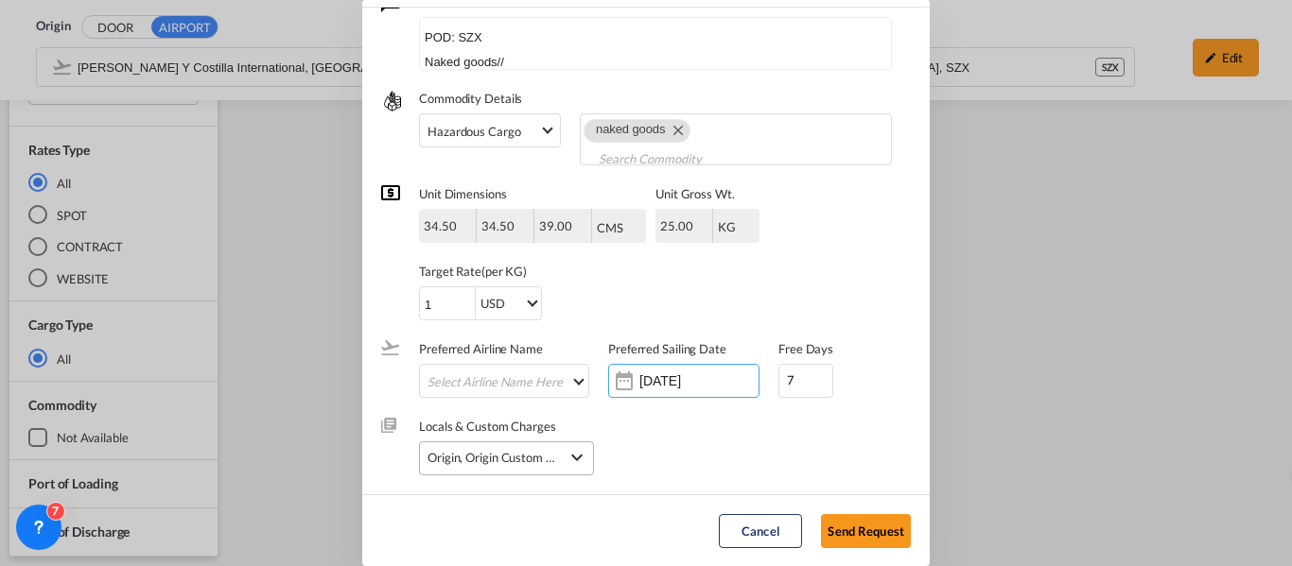
click at [586, 459] on md-icon "icon-chevron-down" at bounding box center [577, 457] width 23 height 23
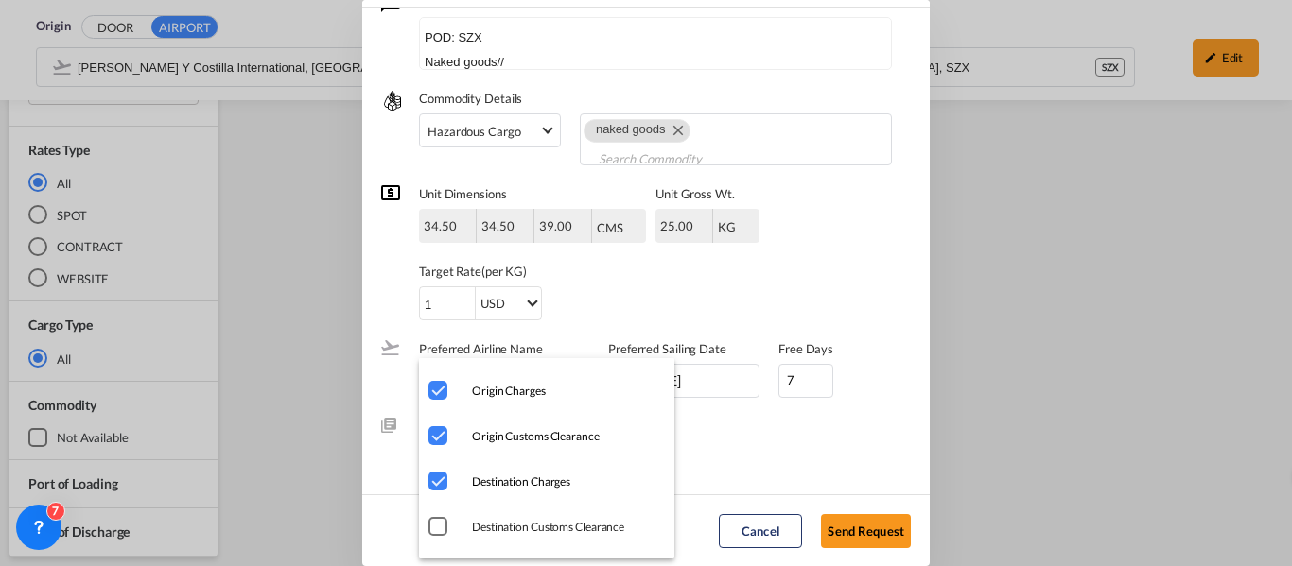
click at [760, 459] on md-backdrop at bounding box center [646, 283] width 1292 height 566
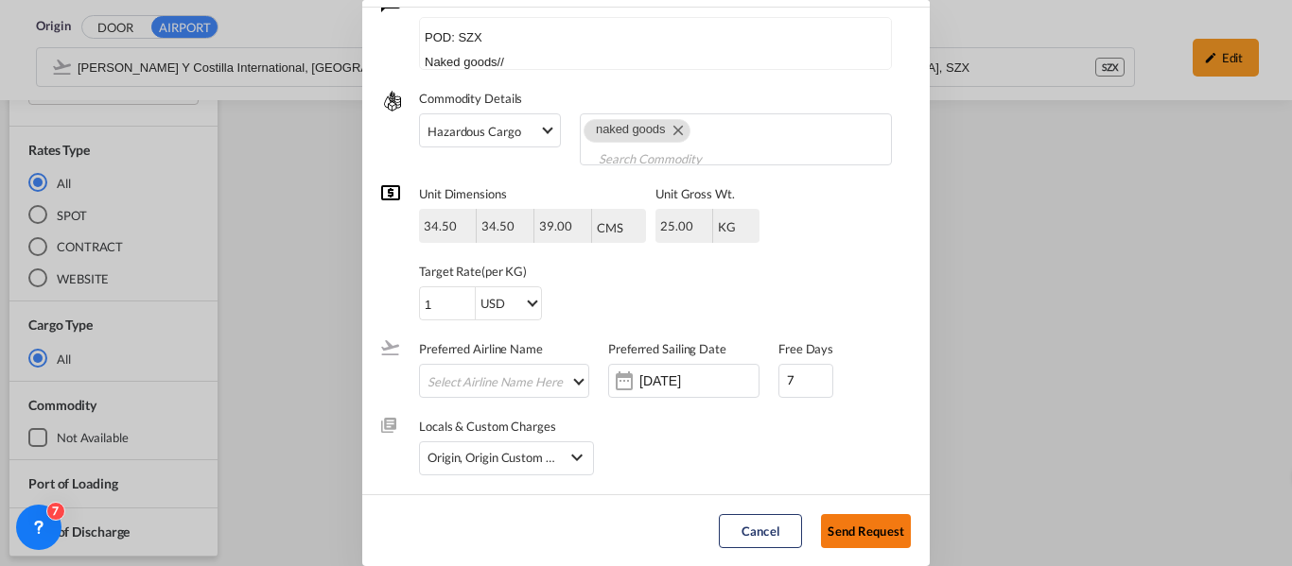
click at [870, 532] on button "Send Request" at bounding box center [866, 531] width 90 height 34
type input "[DATE]"
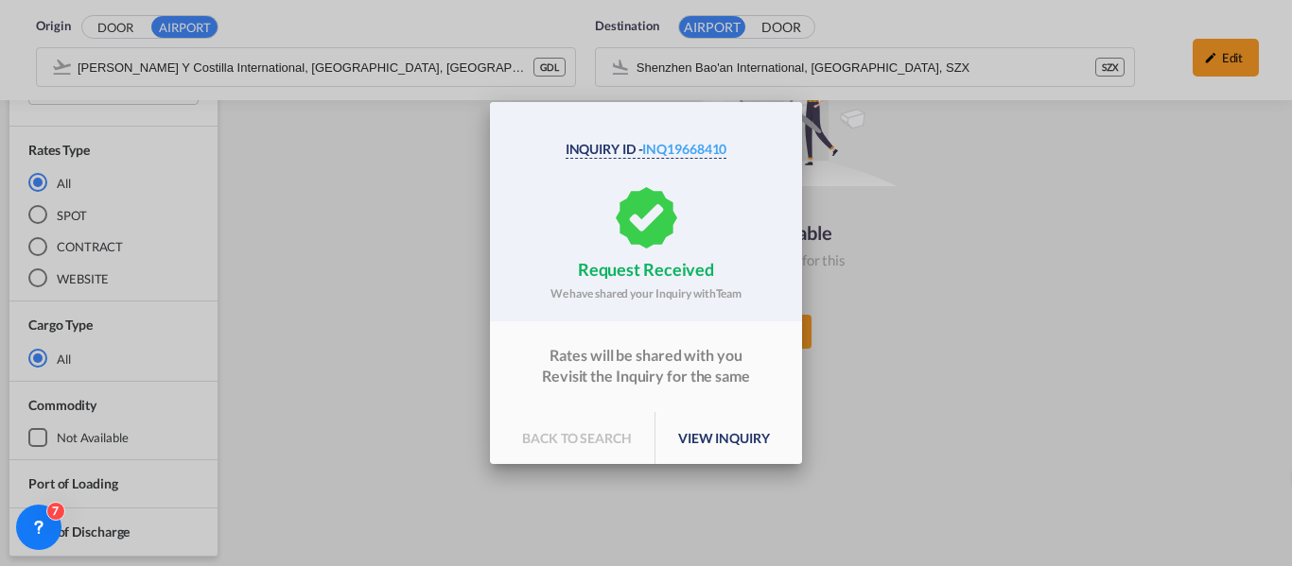
click at [724, 445] on p "view inquiry" at bounding box center [723, 438] width 137 height 53
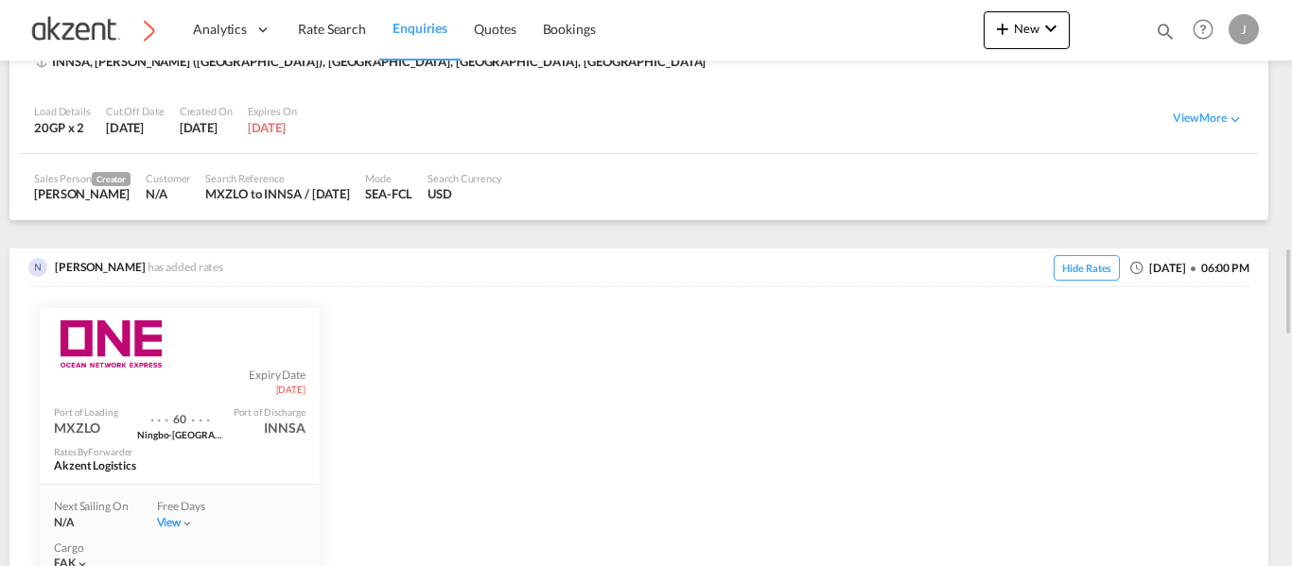
scroll to position [757, 0]
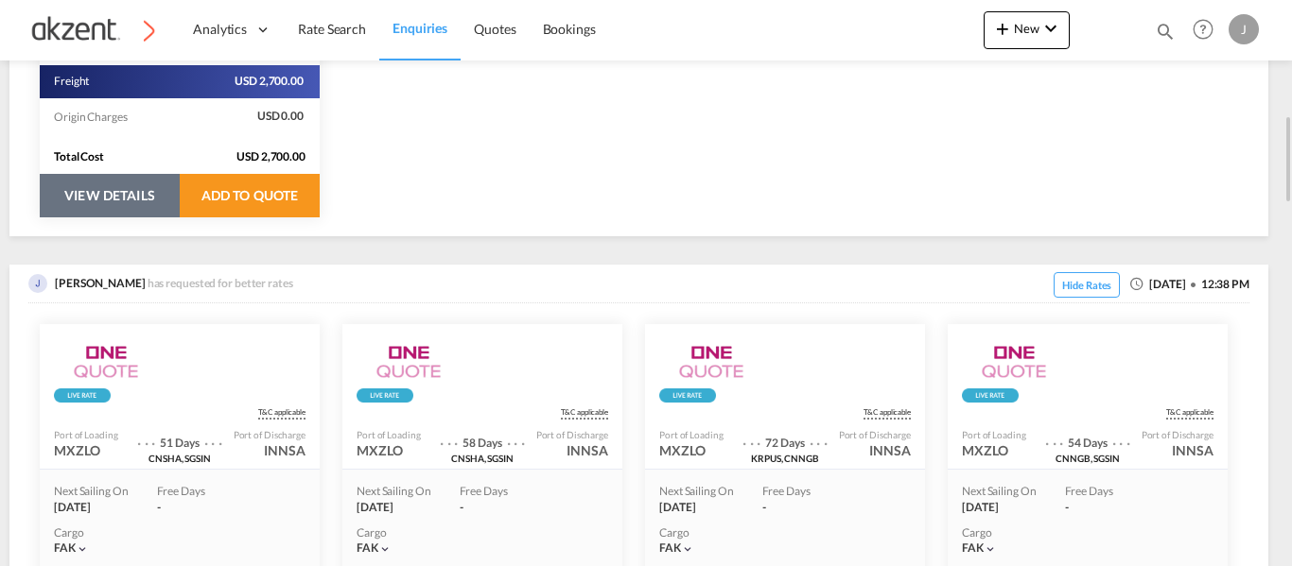
click at [120, 186] on button "VIEW DETAILS" at bounding box center [110, 196] width 140 height 44
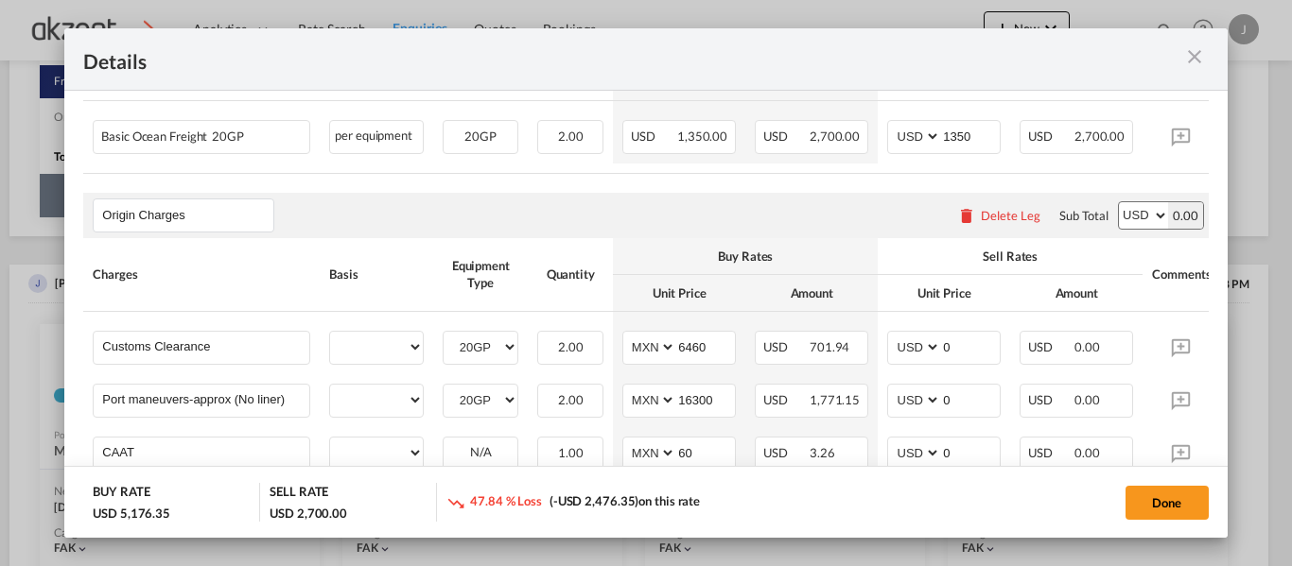
scroll to position [473, 0]
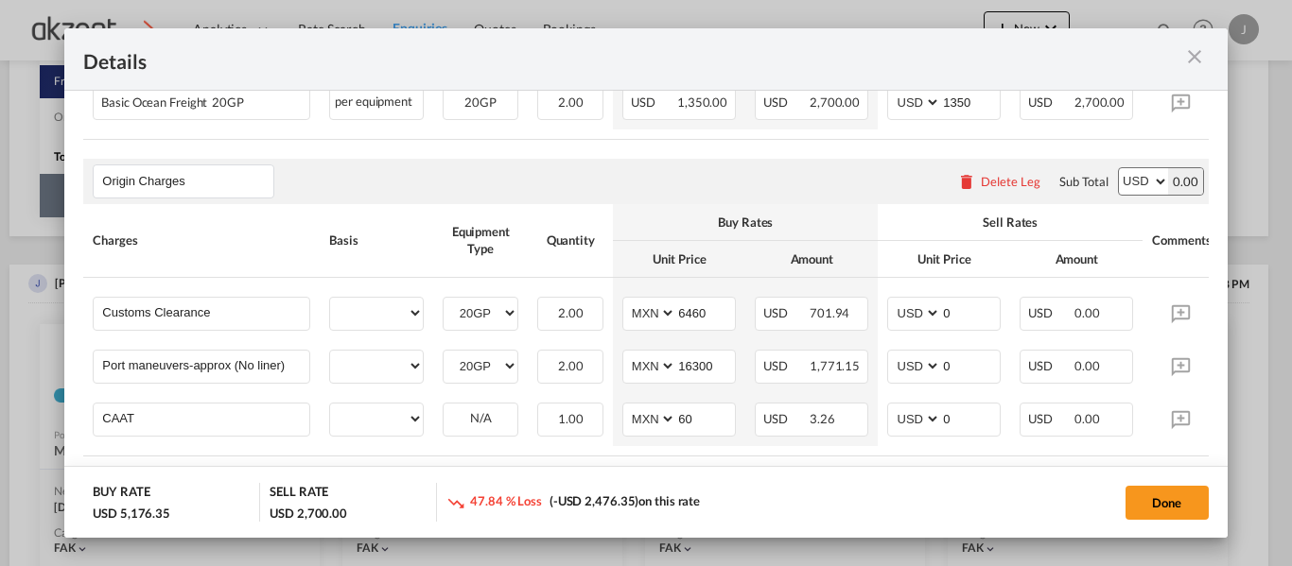
select select "per equipment"
select select "per_hbl"
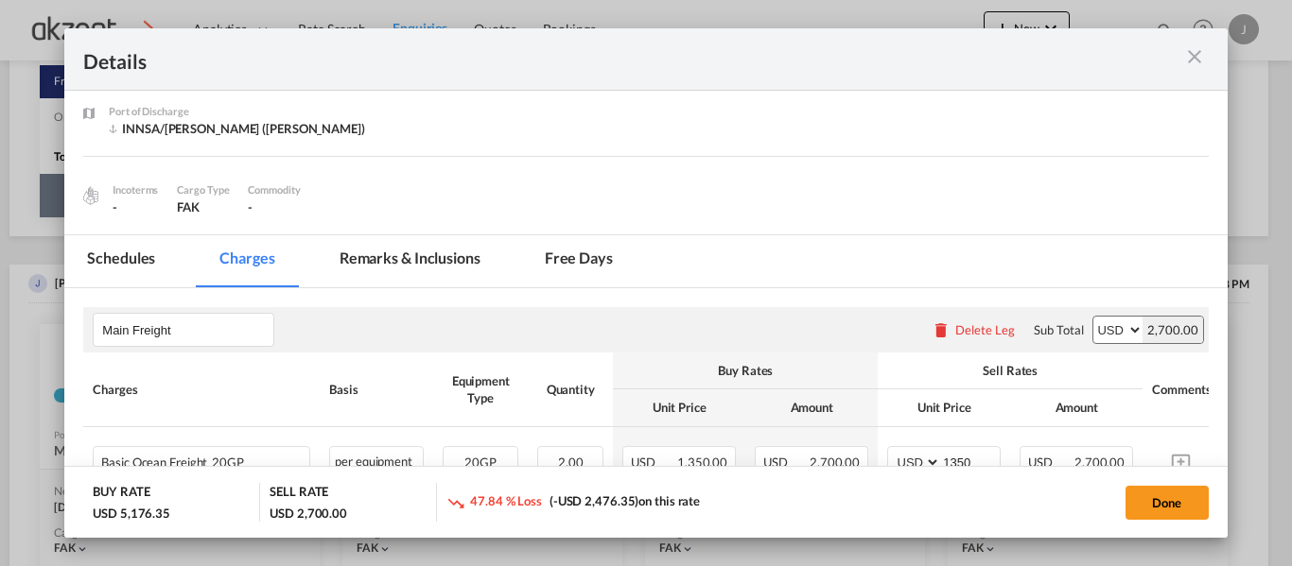
scroll to position [92, 0]
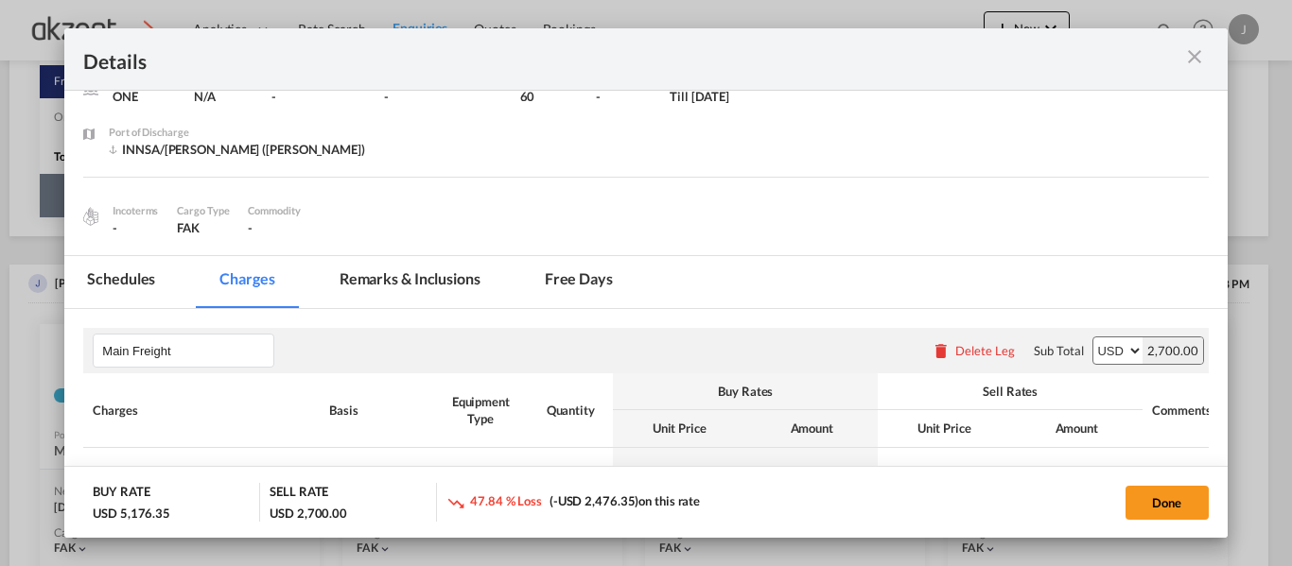
click at [1199, 45] on md-icon "icon-close m-3 fg-AAA8AD cursor" at bounding box center [1194, 56] width 23 height 23
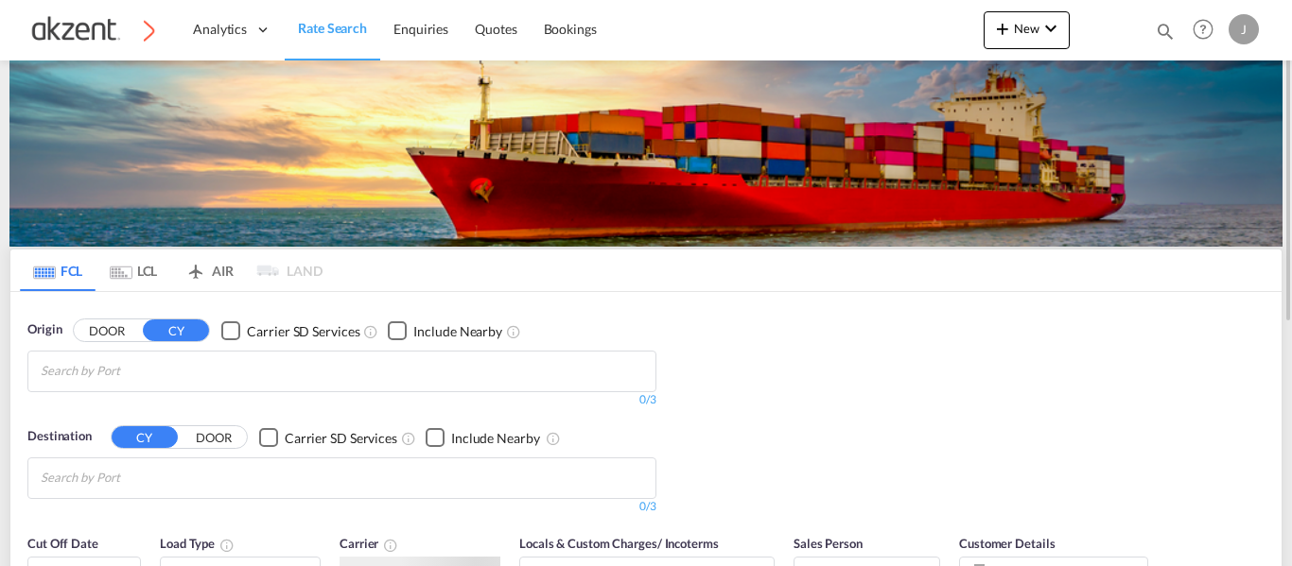
click at [1164, 23] on md-icon "icon-magnify" at bounding box center [1165, 31] width 21 height 21
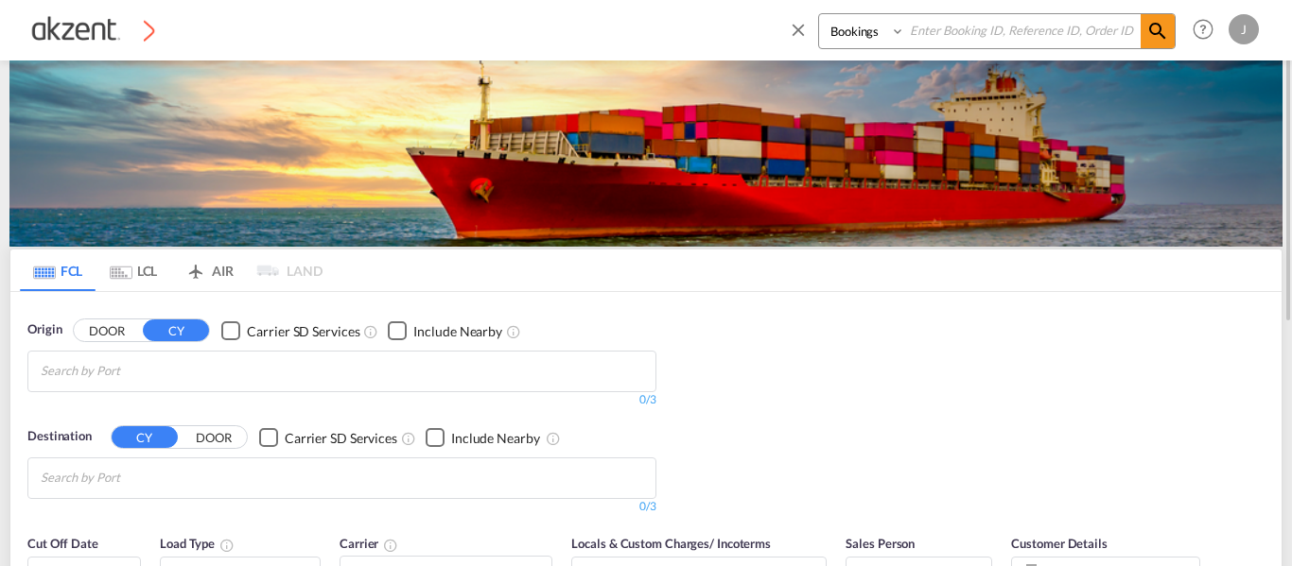
click at [1042, 33] on input at bounding box center [1022, 30] width 235 height 33
paste input "AKZ000007680"
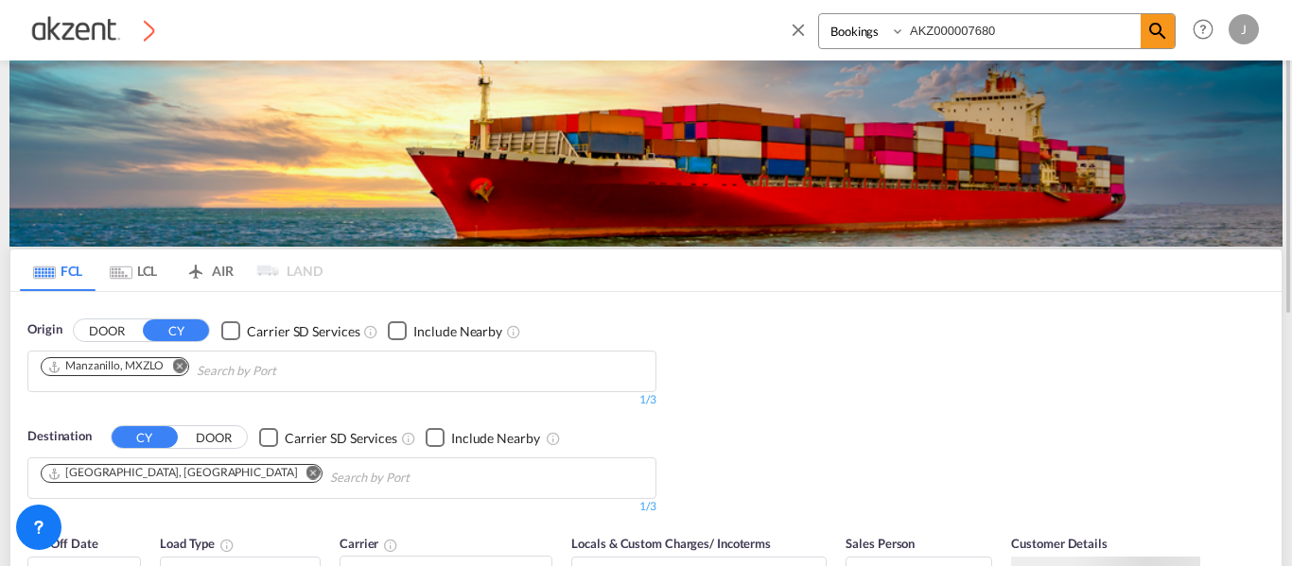
type input "AKZ000007680"
click at [885, 38] on select "Bookings Quotes Enquiries" at bounding box center [864, 31] width 90 height 34
select select "Quotes"
click at [819, 14] on select "Bookings Quotes Enquiries" at bounding box center [864, 31] width 90 height 34
click at [1154, 20] on md-icon "icon-magnify" at bounding box center [1157, 31] width 23 height 23
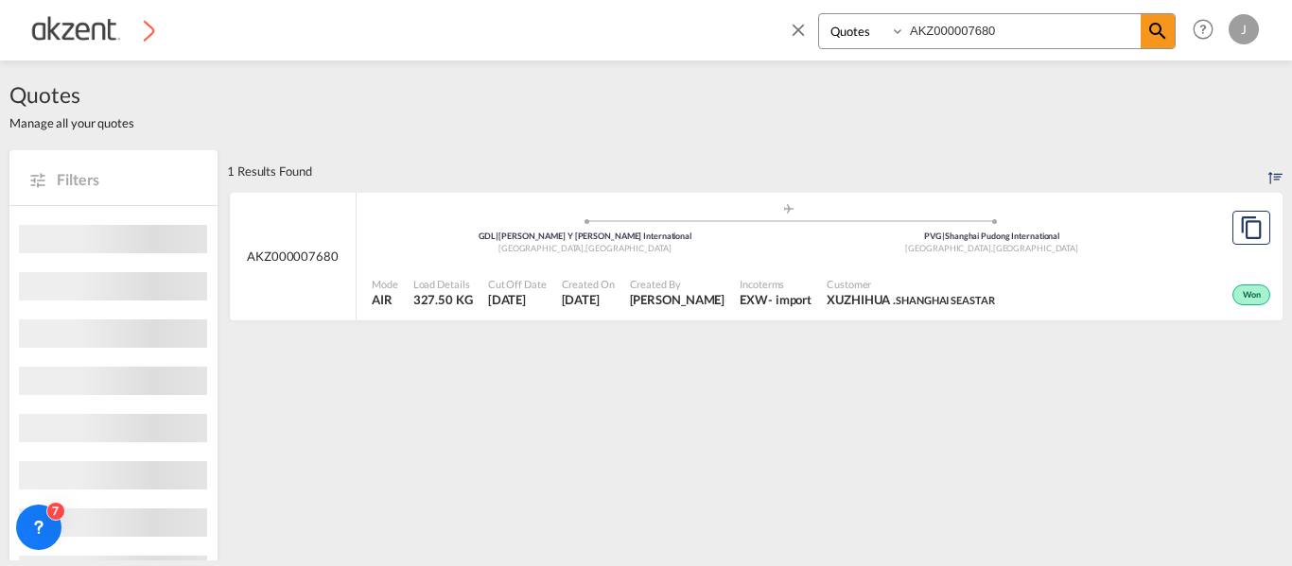
click at [843, 294] on span "XUZHIHUA . SHANGHAI SEASTAR" at bounding box center [910, 299] width 167 height 17
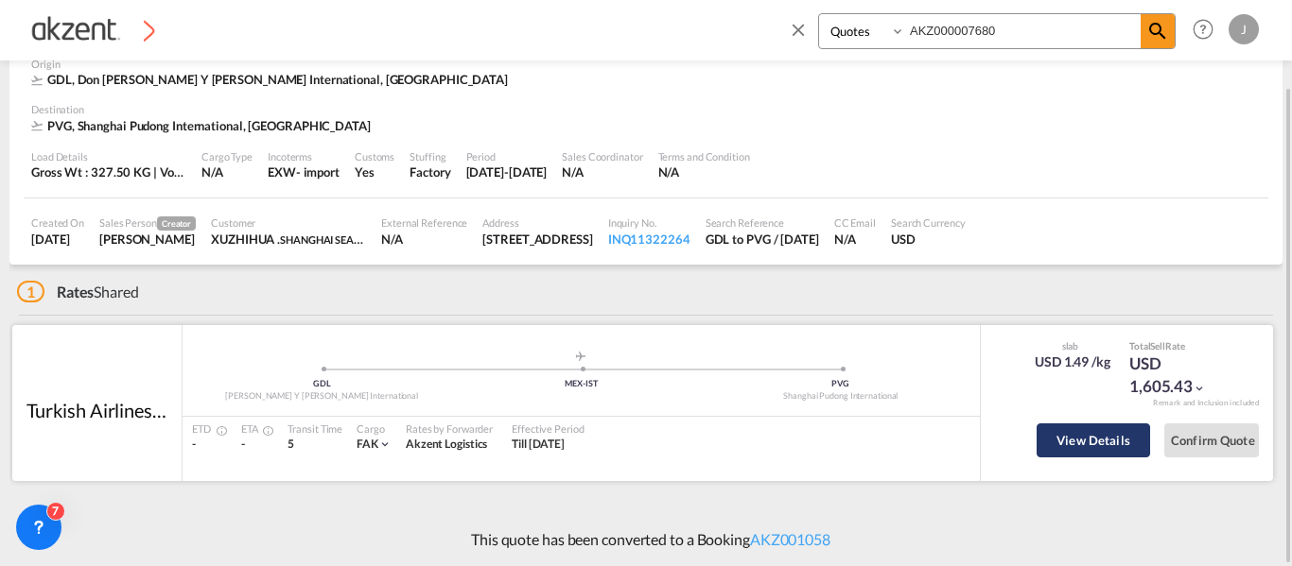
scroll to position [101, 0]
click at [1076, 441] on button "View Details" at bounding box center [1093, 441] width 113 height 34
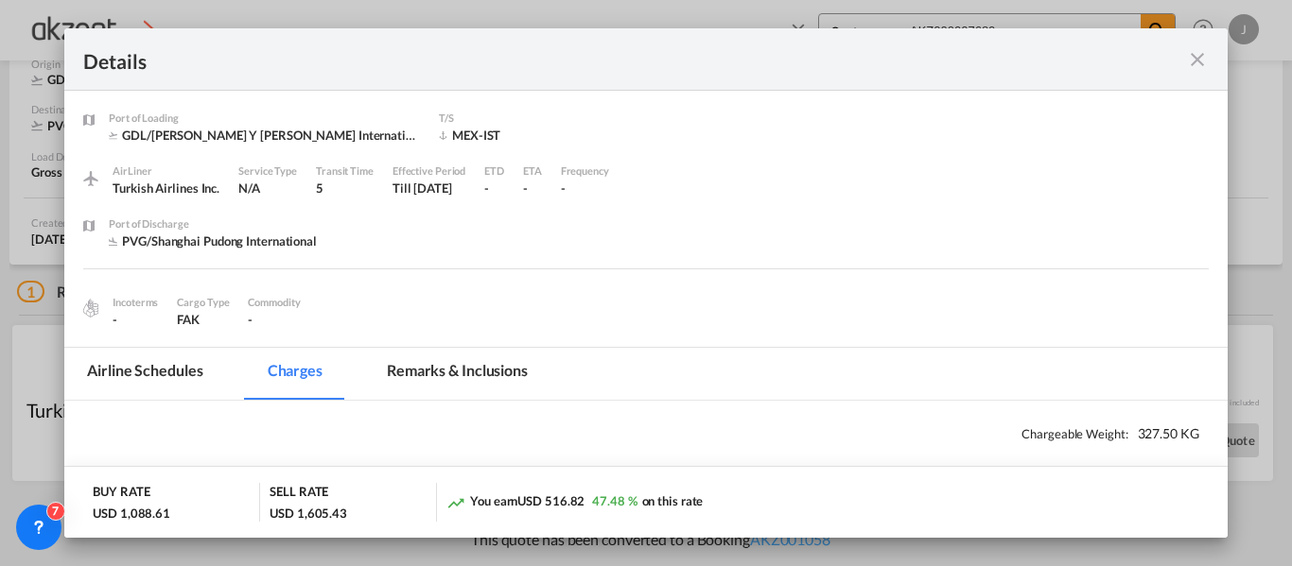
click at [1203, 58] on md-icon "icon-close fg-AAA8AD m-0 cursor" at bounding box center [1197, 59] width 23 height 23
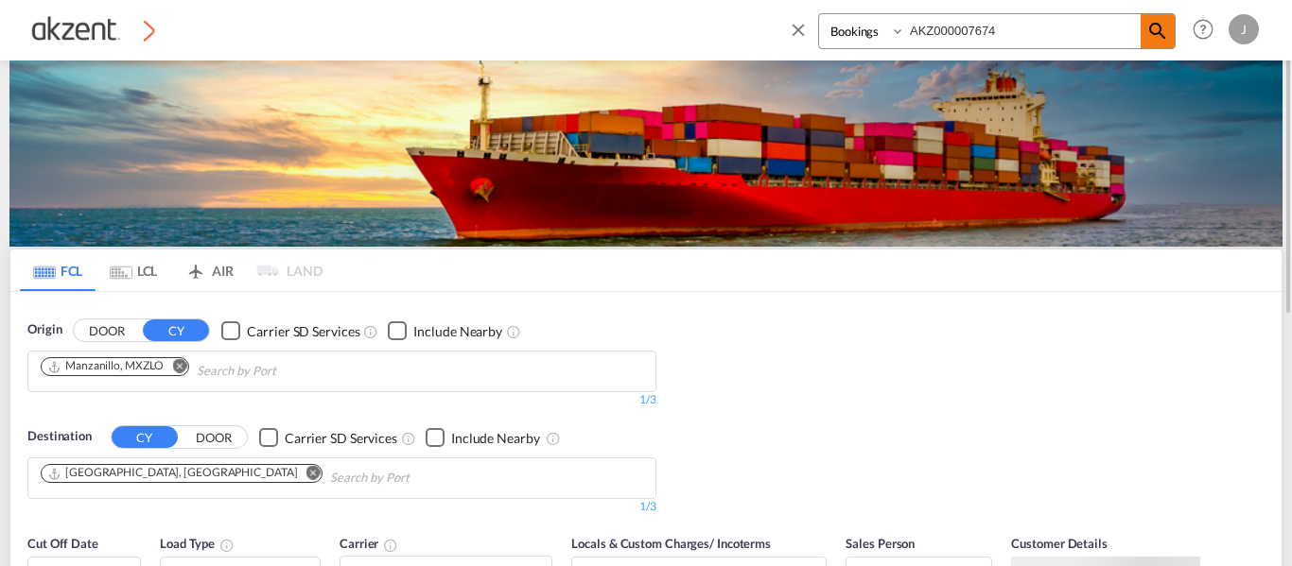
type input "AKZ000007674"
click at [1167, 23] on md-icon "icon-magnify" at bounding box center [1157, 31] width 23 height 23
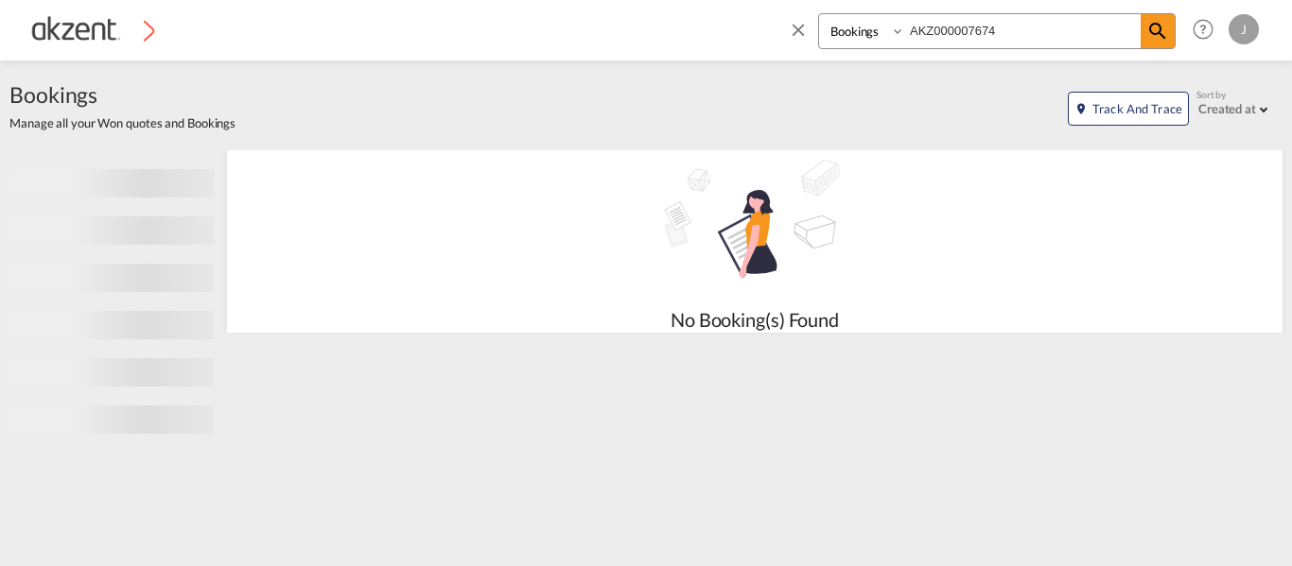
click at [892, 37] on select "Bookings Quotes Enquiries" at bounding box center [864, 31] width 90 height 34
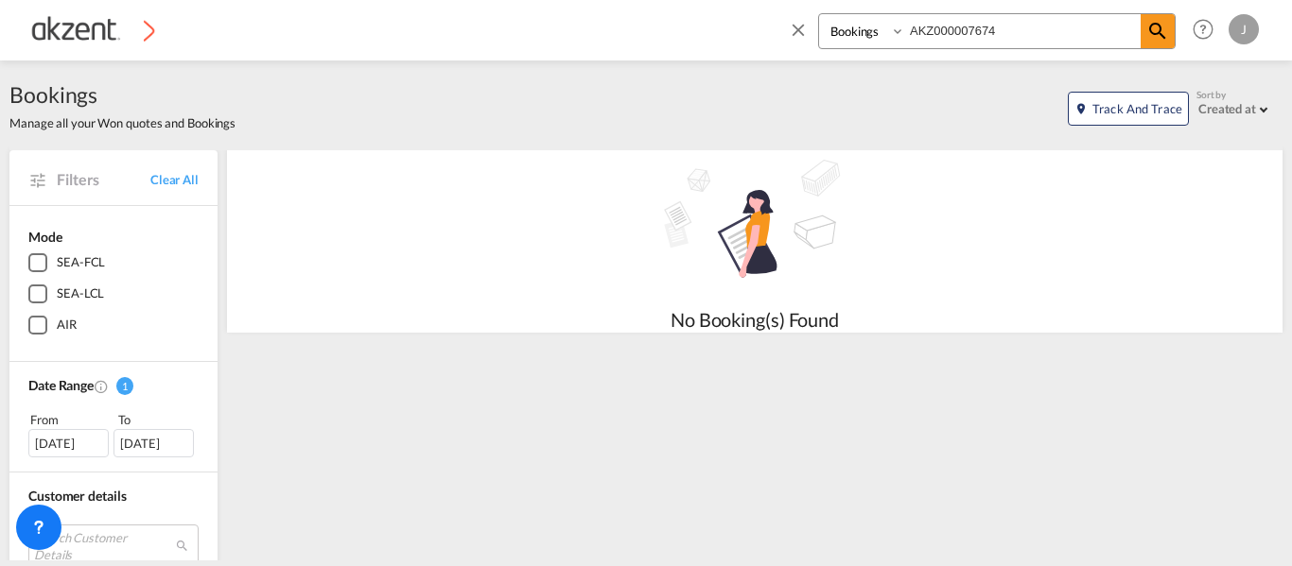
select select "Quotes"
click at [819, 14] on select "Bookings Quotes Enquiries" at bounding box center [864, 31] width 90 height 34
click at [1146, 33] on md-icon "icon-magnify" at bounding box center [1157, 31] width 23 height 23
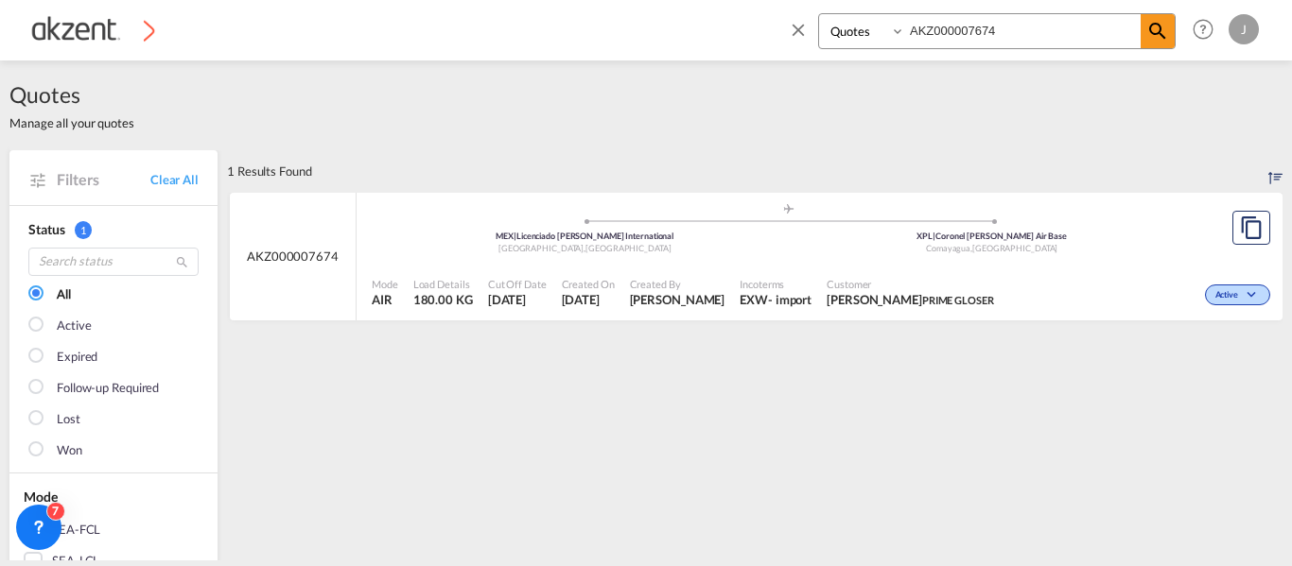
click at [1048, 276] on div "Active" at bounding box center [1138, 293] width 273 height 47
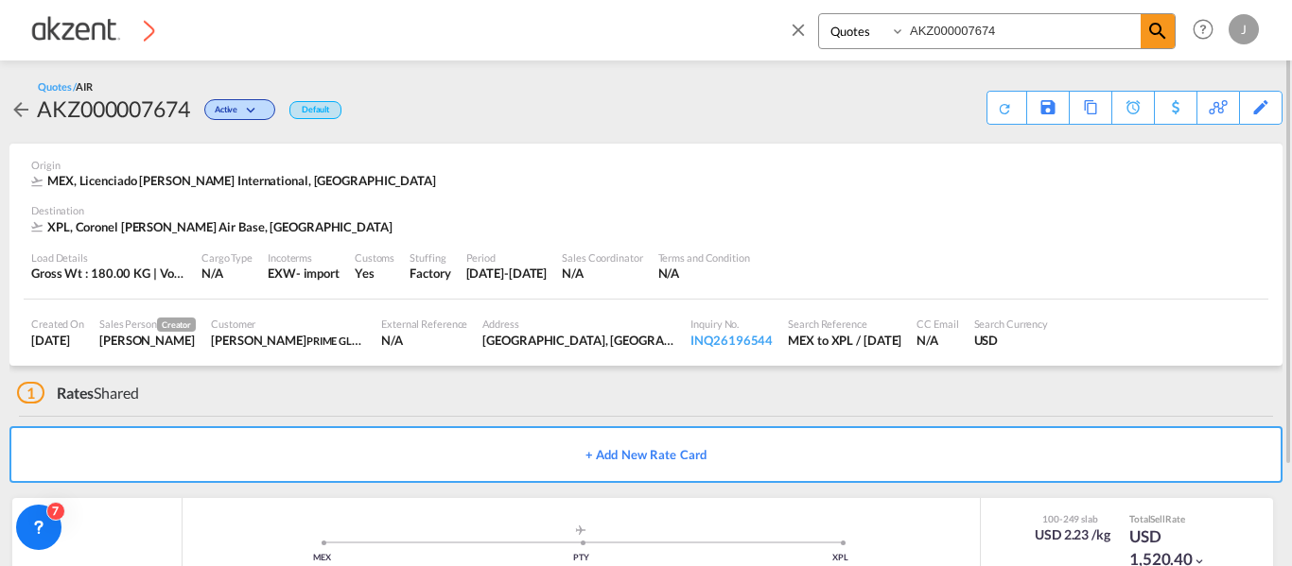
scroll to position [122, 0]
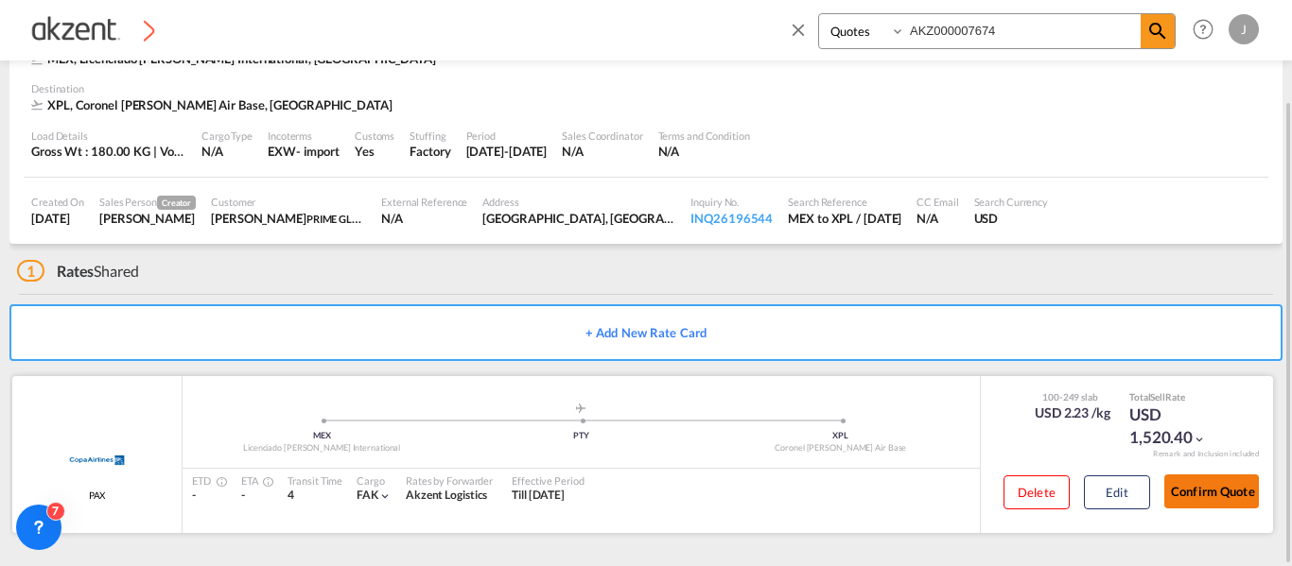
click at [1216, 495] on button "Confirm Quote" at bounding box center [1211, 492] width 95 height 34
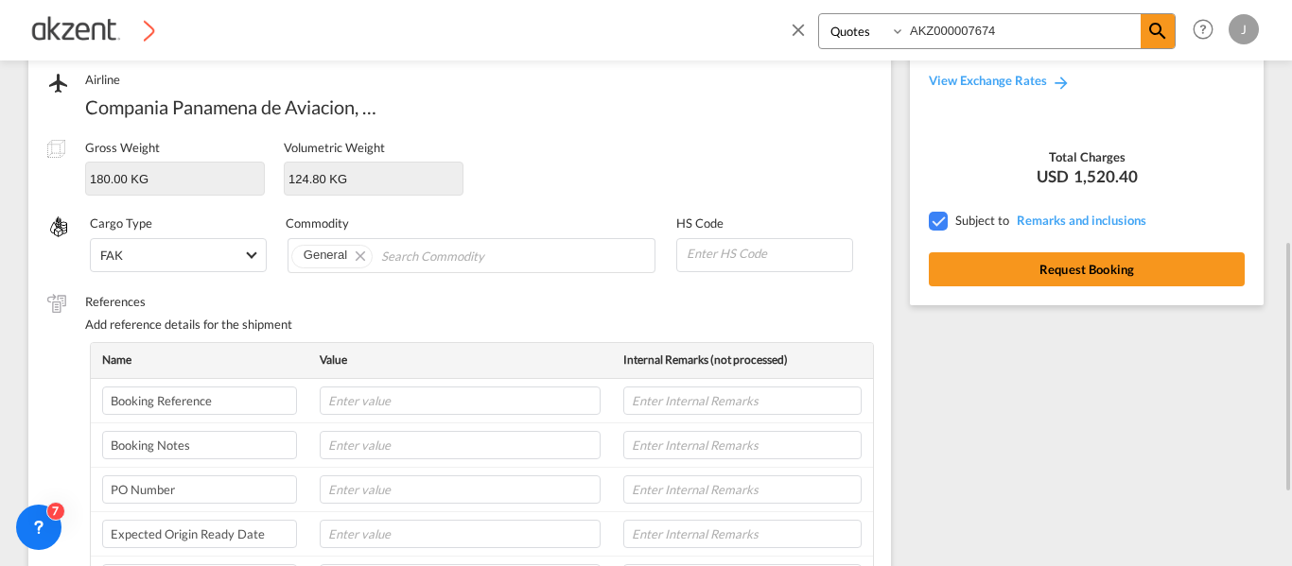
scroll to position [329, 0]
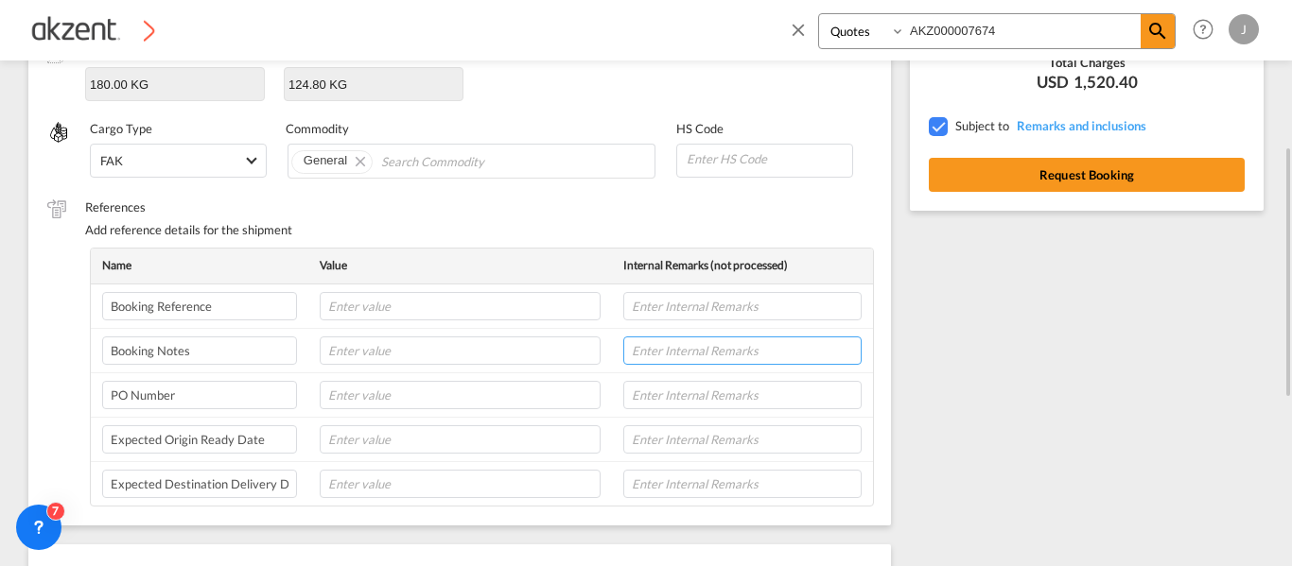
click at [652, 360] on input "text" at bounding box center [742, 351] width 238 height 28
type input "n"
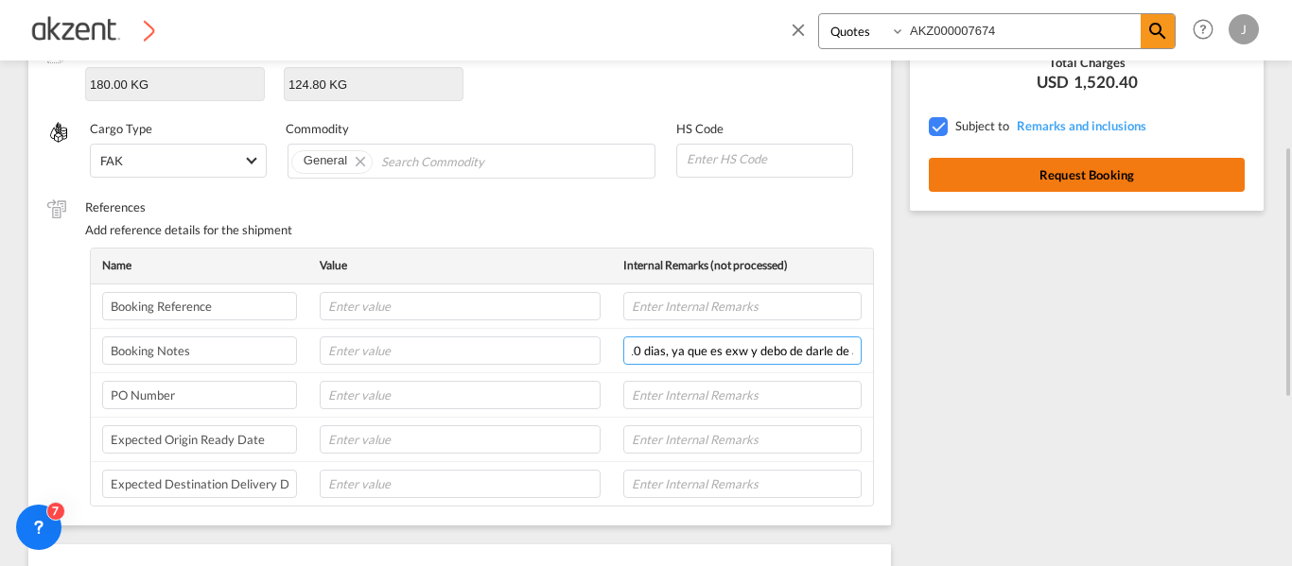
type input "Nos hemos quedado con la carga, la cual estara lista el 1.10 por lo que requier…"
click at [1081, 179] on button "Request Booking" at bounding box center [1087, 175] width 316 height 34
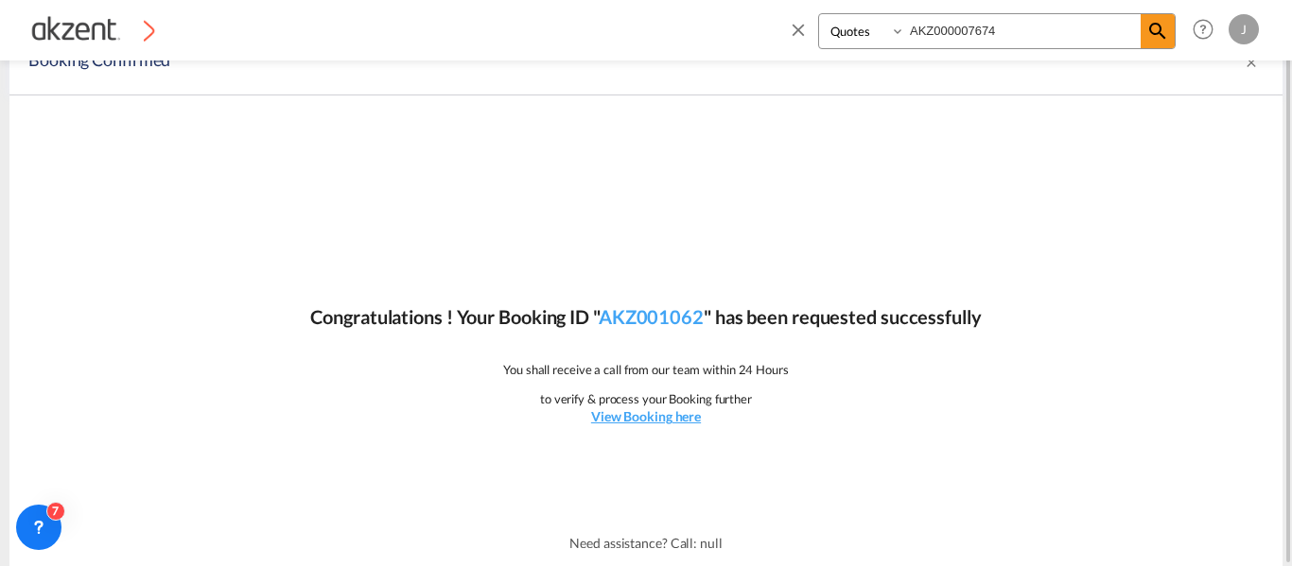
scroll to position [31, 0]
click at [657, 408] on link "View Booking here" at bounding box center [646, 417] width 110 height 19
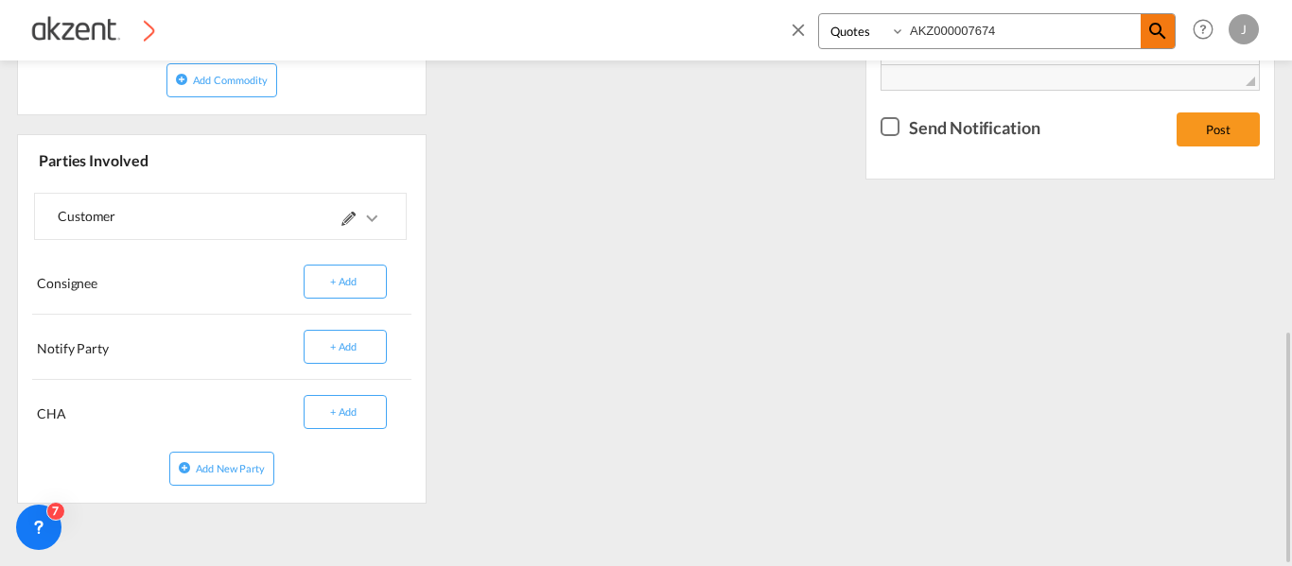
click at [1164, 35] on md-icon "icon-magnify" at bounding box center [1157, 31] width 23 height 23
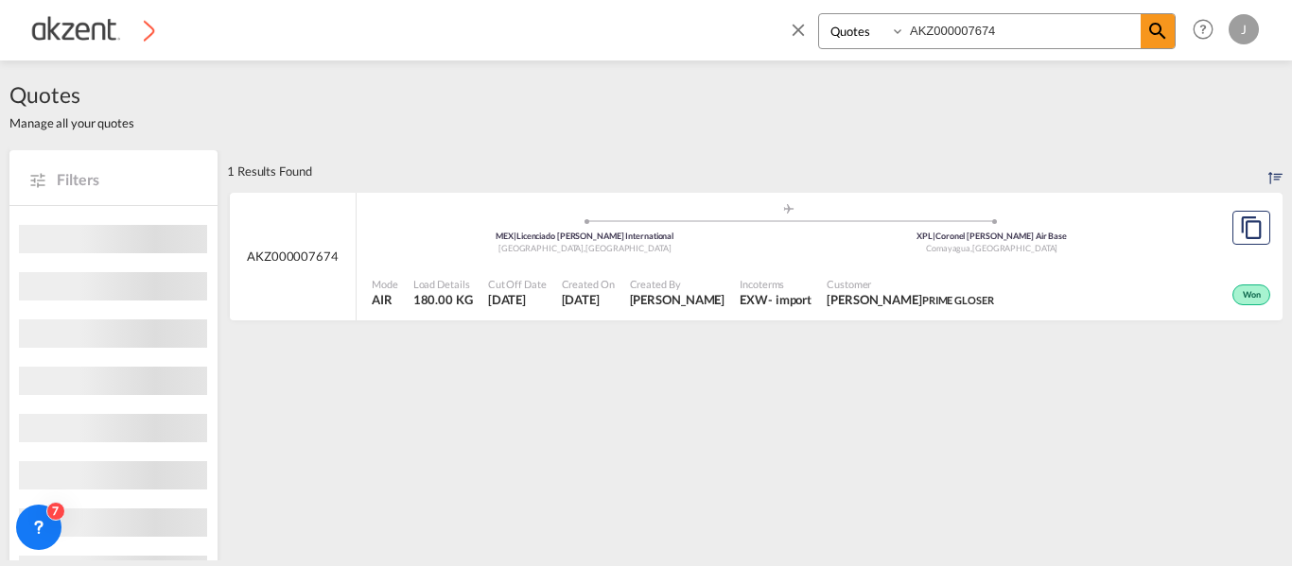
click at [847, 270] on div "Customer Lucy Navas PRIME GLOSER" at bounding box center [910, 293] width 183 height 47
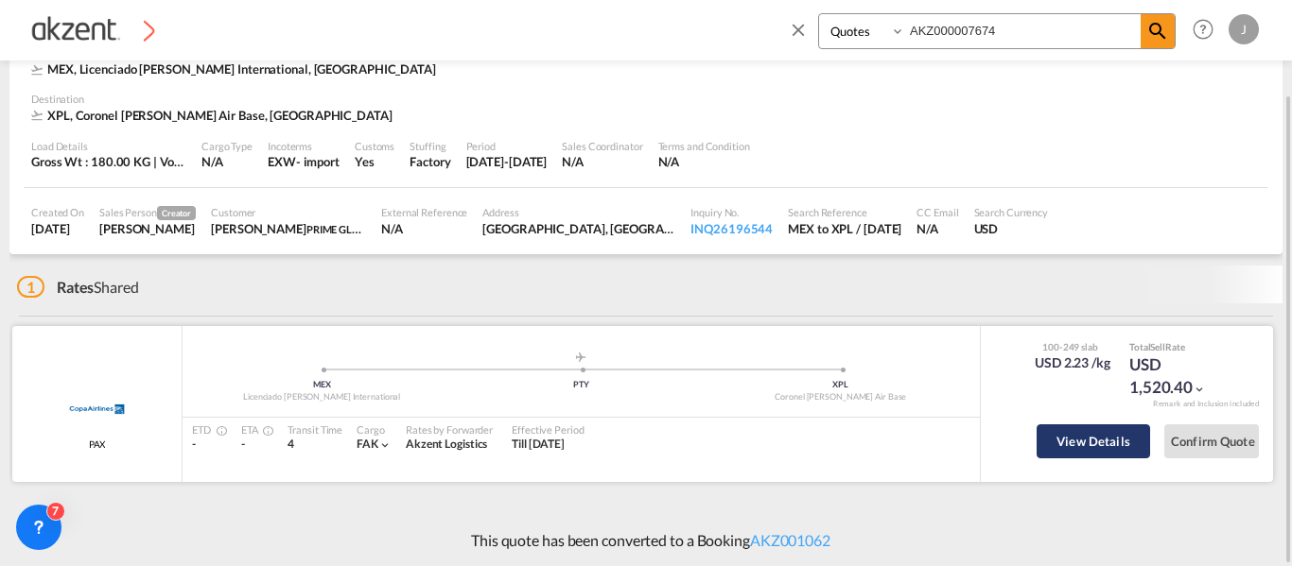
click at [1093, 443] on button "View Details" at bounding box center [1093, 442] width 113 height 34
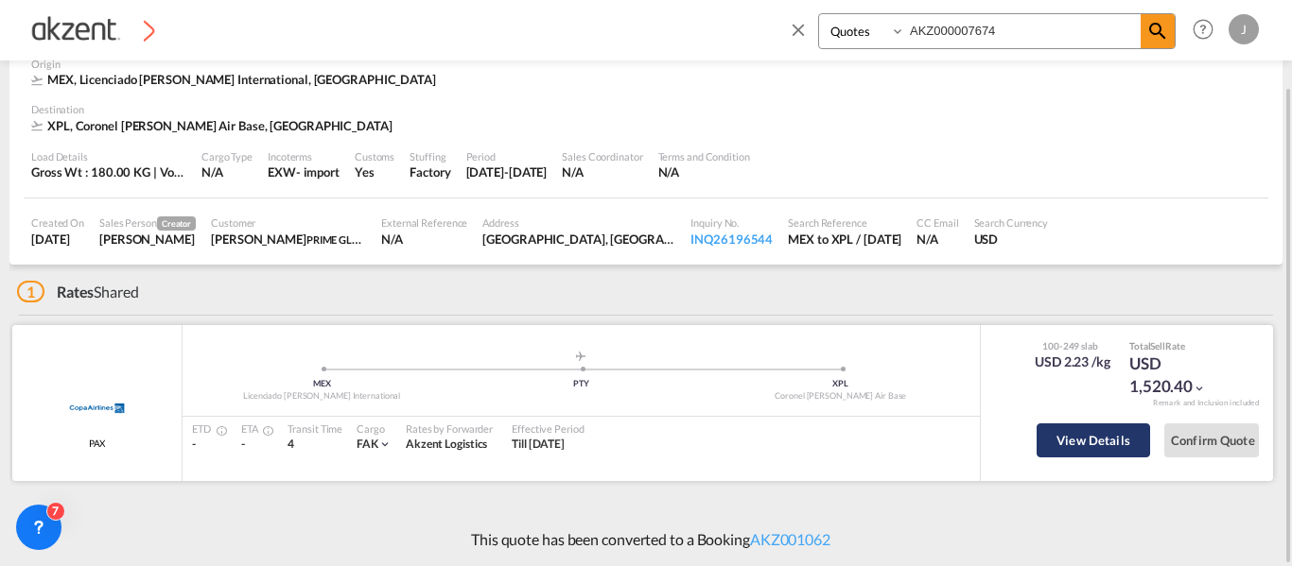
scroll to position [101, 0]
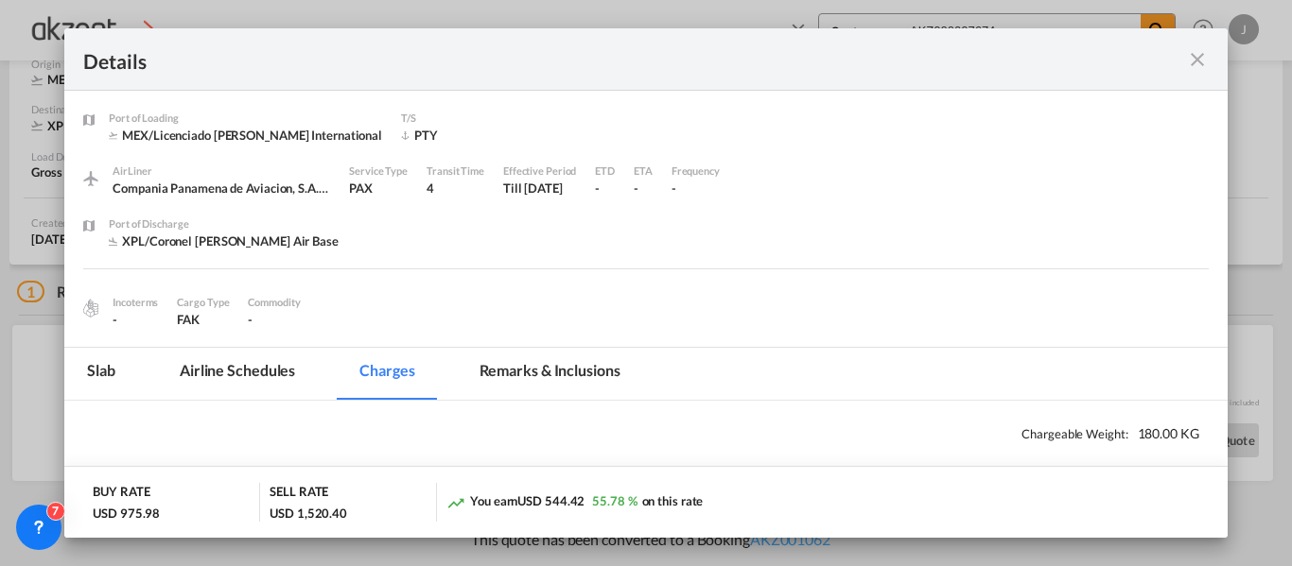
click at [520, 367] on md-tab-item "Remarks & Inclusions" at bounding box center [550, 374] width 186 height 52
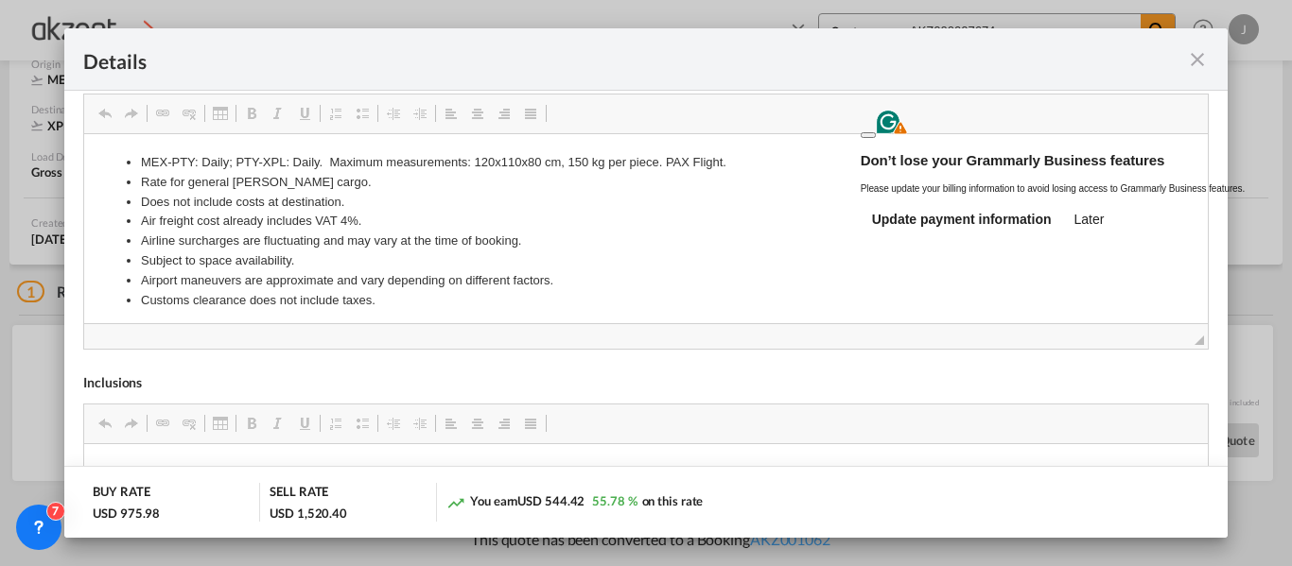
scroll to position [624, 0]
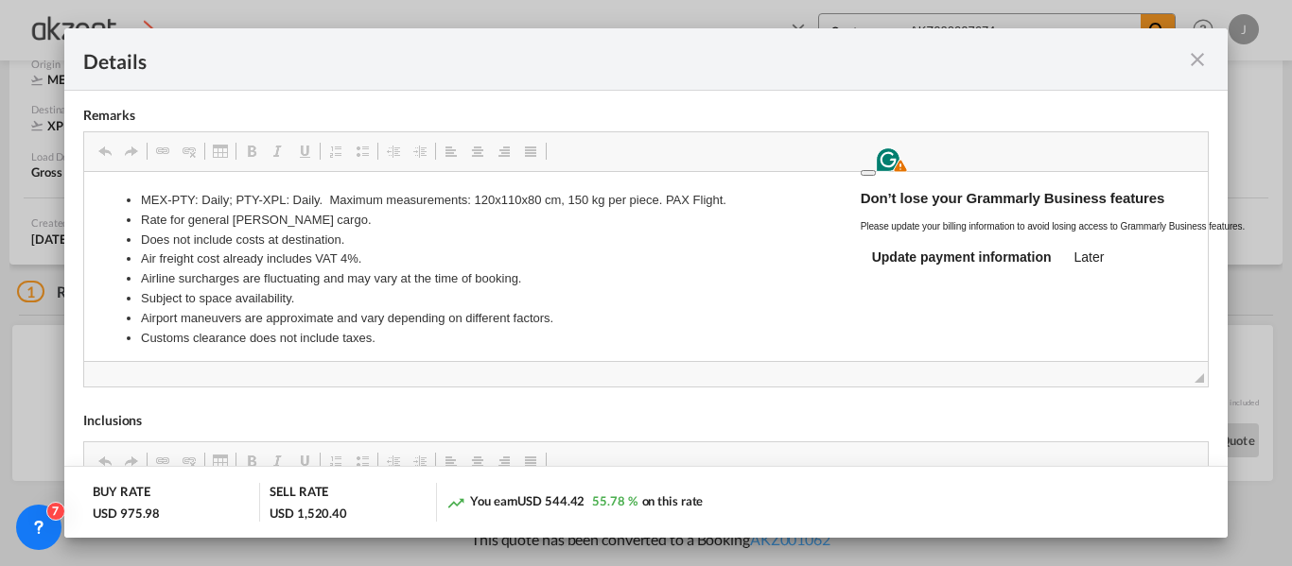
click at [876, 170] on button at bounding box center [868, 173] width 15 height 6
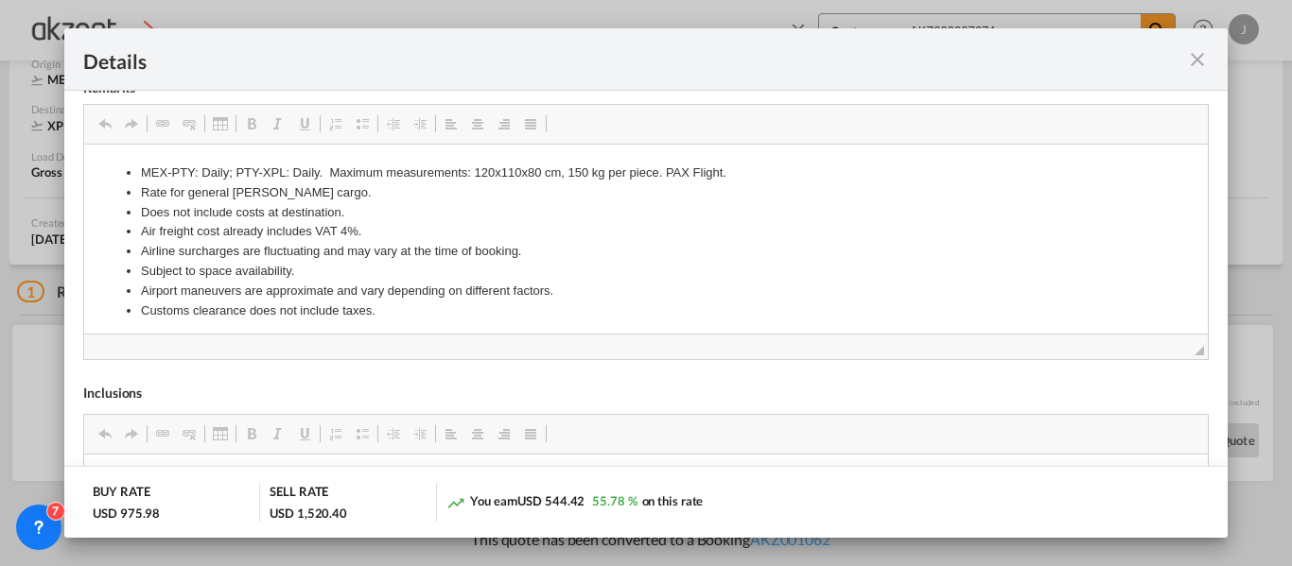
scroll to position [368, 0]
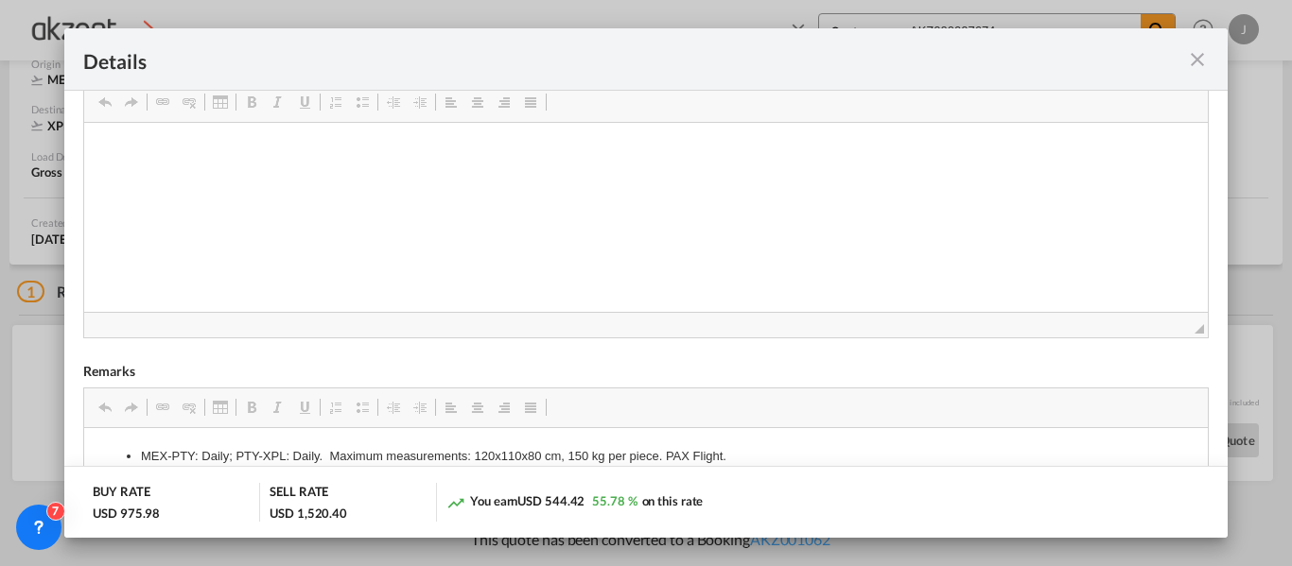
click at [1194, 59] on md-icon "icon-close fg-AAA8AD m-0 cursor" at bounding box center [1197, 59] width 23 height 23
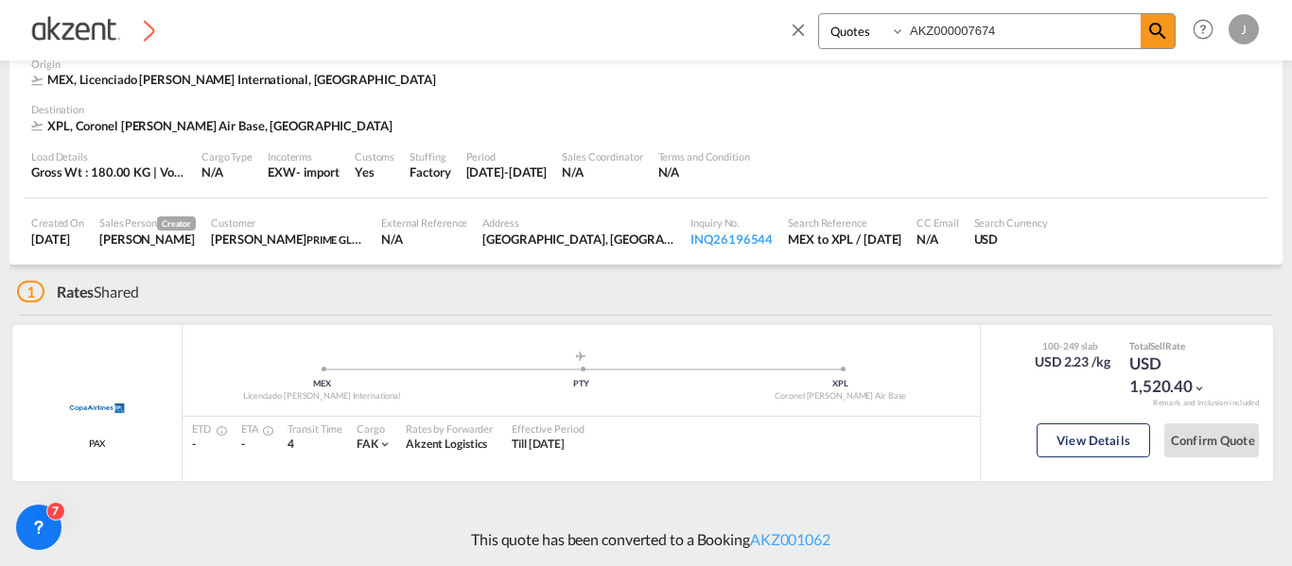
scroll to position [166, 0]
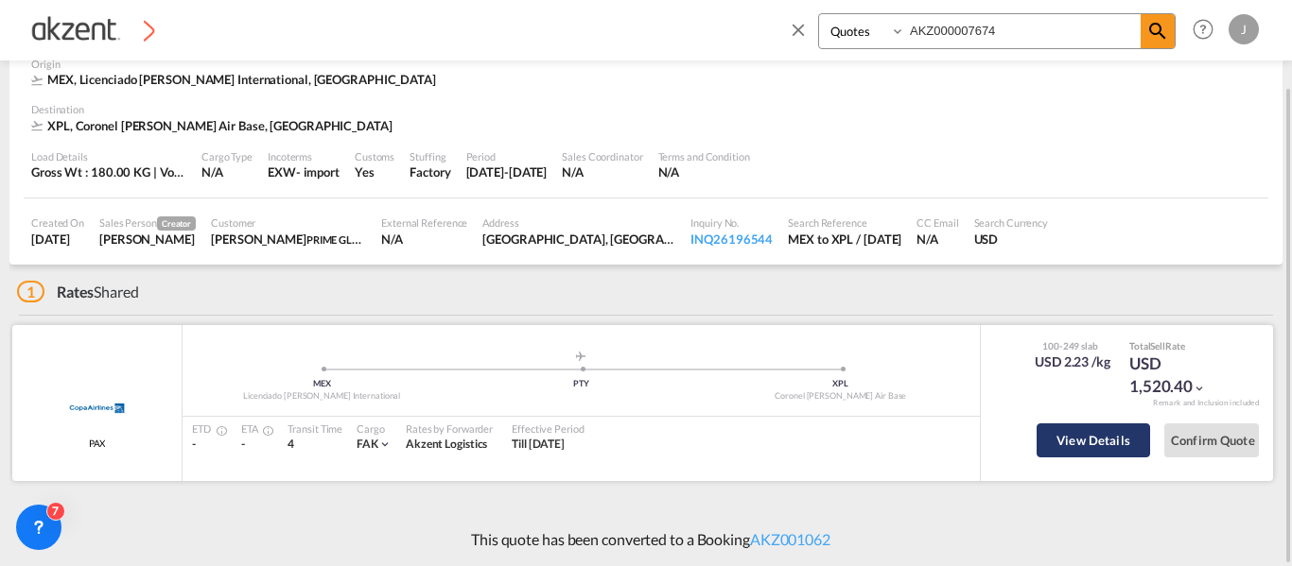
click at [1091, 442] on button "View Details" at bounding box center [1093, 441] width 113 height 34
click at [1085, 434] on button "View Details" at bounding box center [1093, 441] width 113 height 34
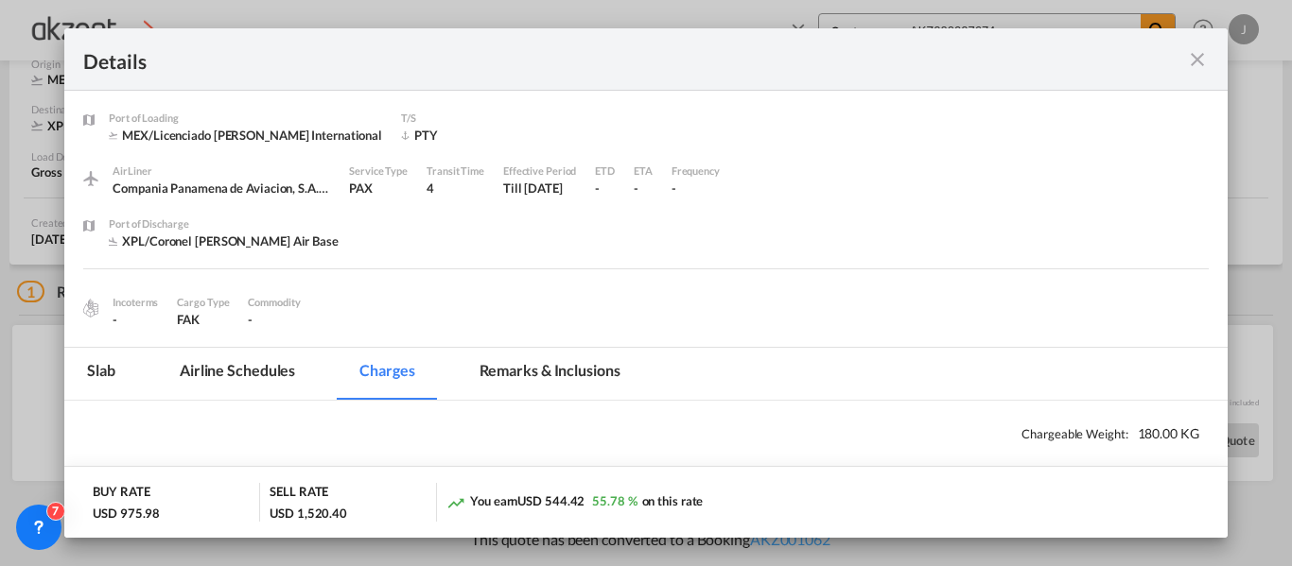
click at [569, 381] on md-tab-item "Remarks & Inclusions" at bounding box center [550, 374] width 186 height 52
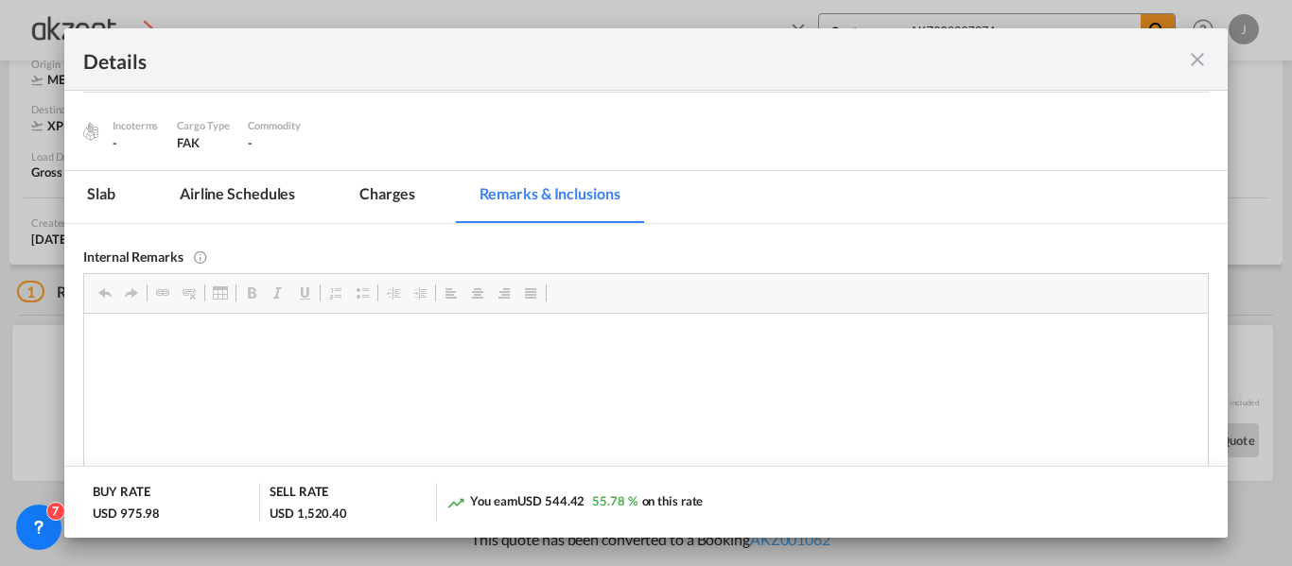
scroll to position [0, 0]
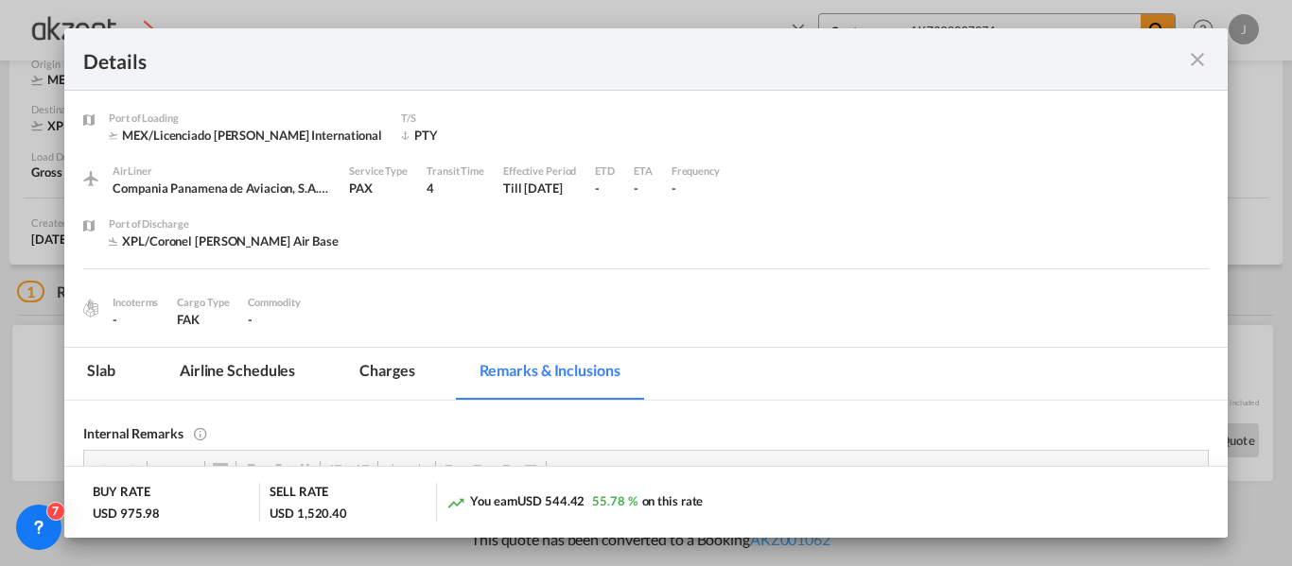
click at [1196, 54] on md-icon "icon-close fg-AAA8AD m-0 cursor" at bounding box center [1197, 59] width 23 height 23
